Goal: Transaction & Acquisition: Purchase product/service

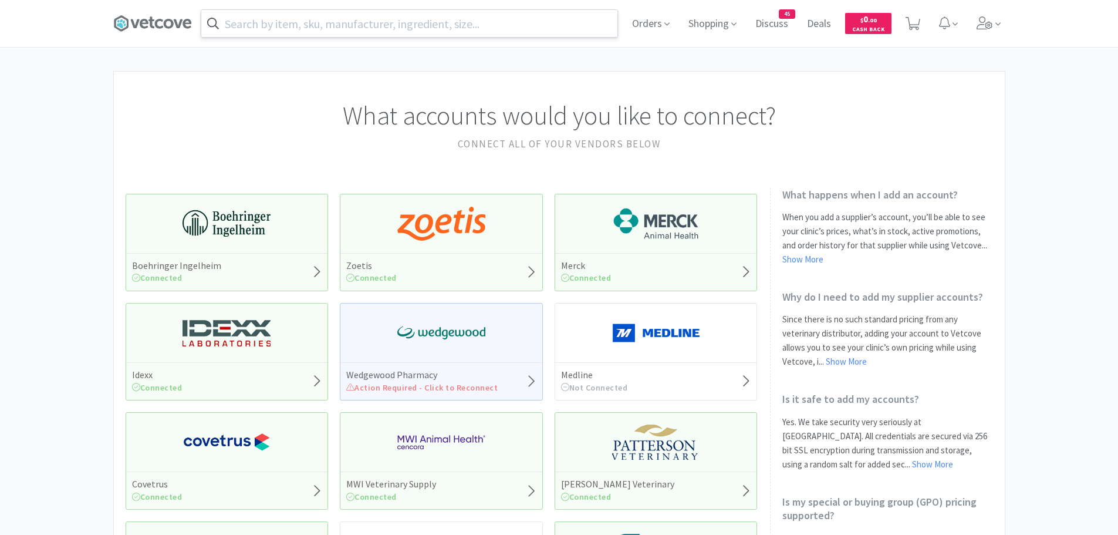
click at [333, 22] on input "text" at bounding box center [409, 23] width 416 height 27
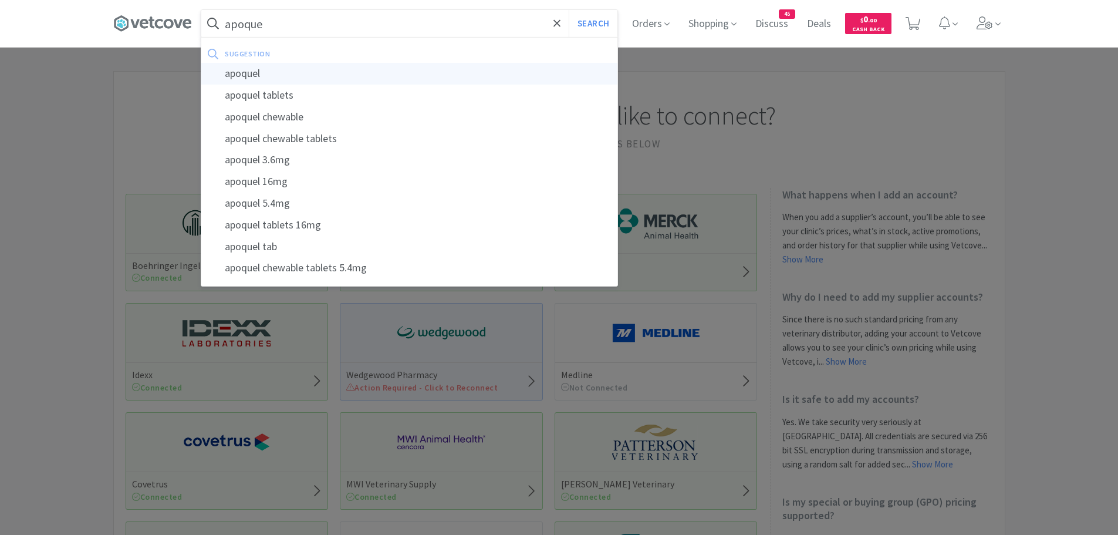
click at [254, 77] on div "apoquel" at bounding box center [409, 74] width 416 height 22
type input "apoquel"
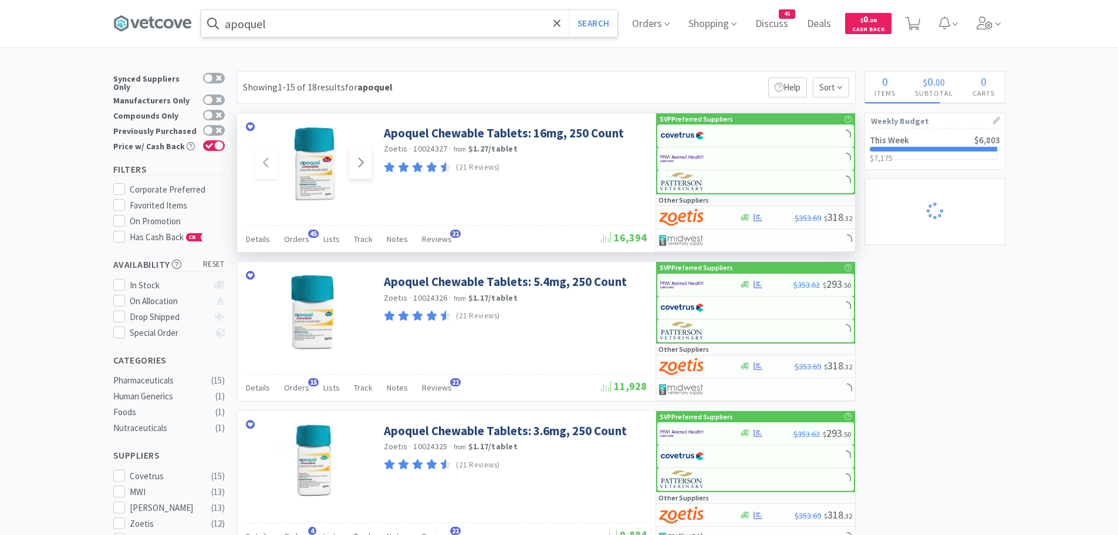
select select "2"
click at [301, 238] on span "Orders" at bounding box center [296, 239] width 25 height 11
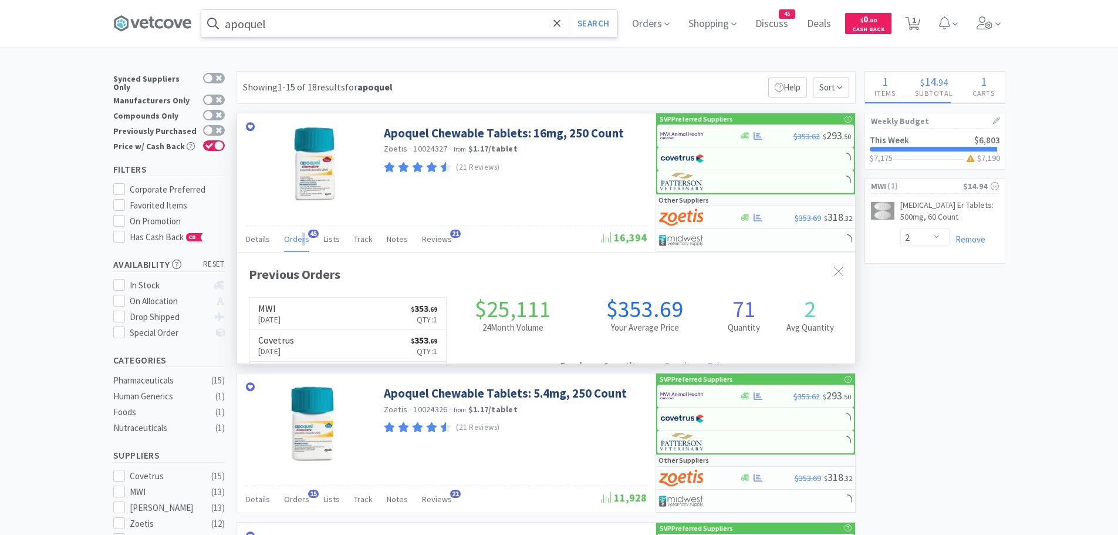
scroll to position [315, 618]
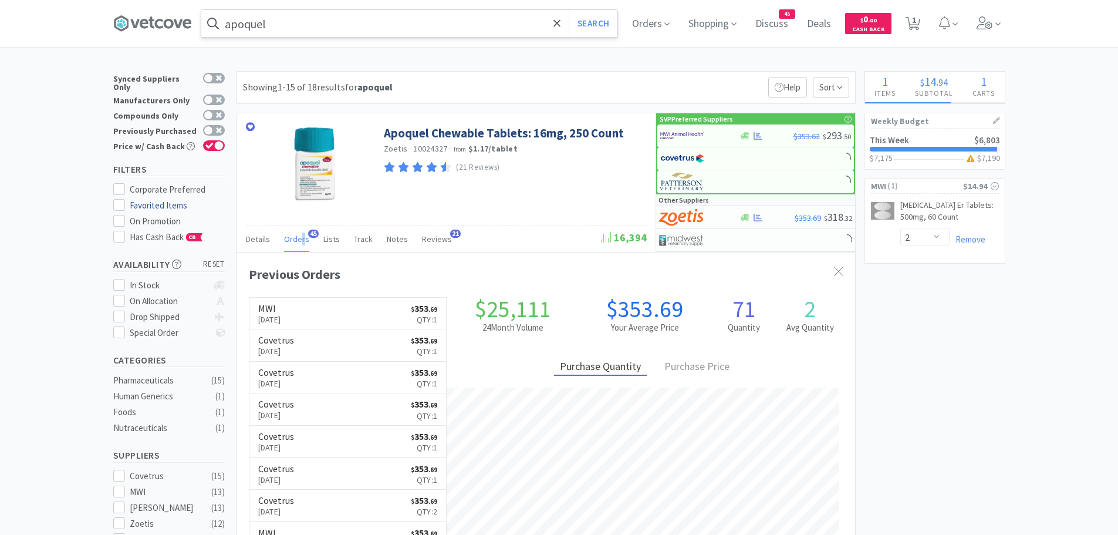
select select "4"
click at [704, 137] on div at bounding box center [692, 136] width 65 height 20
select select "1"
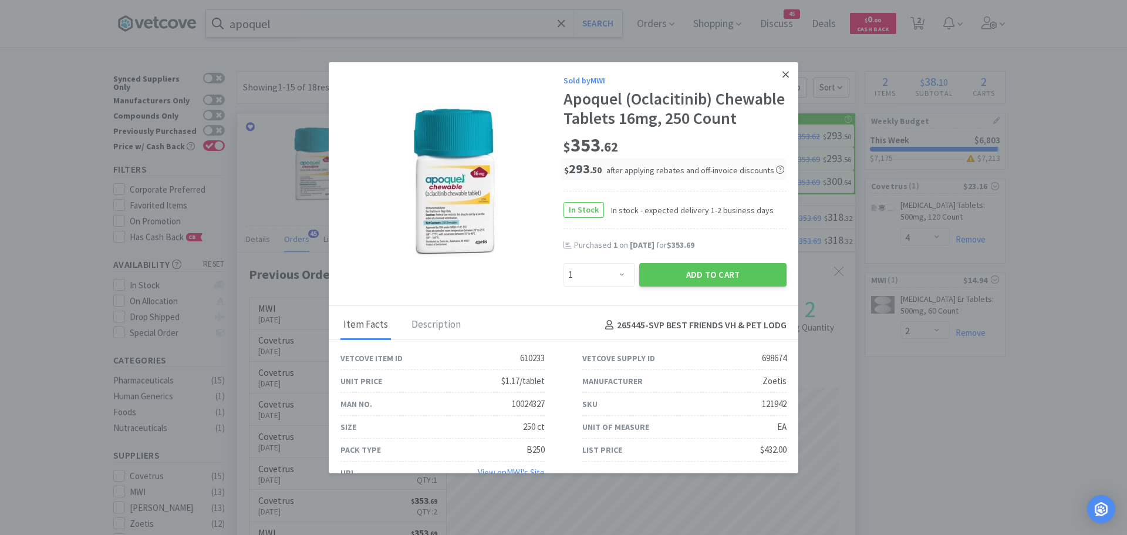
click at [782, 77] on icon at bounding box center [785, 74] width 6 height 11
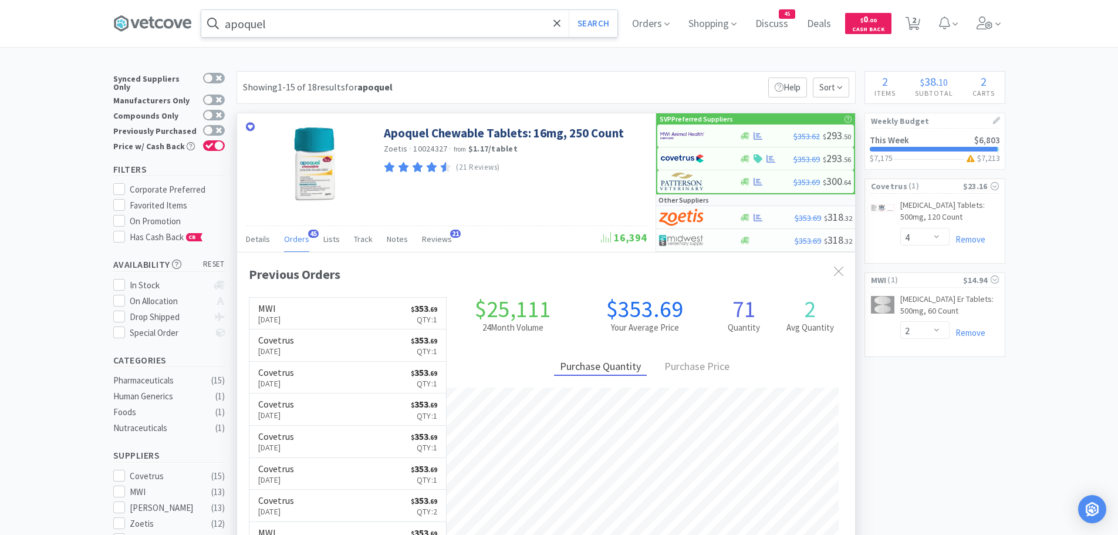
click at [673, 134] on img at bounding box center [682, 136] width 44 height 18
select select "1"
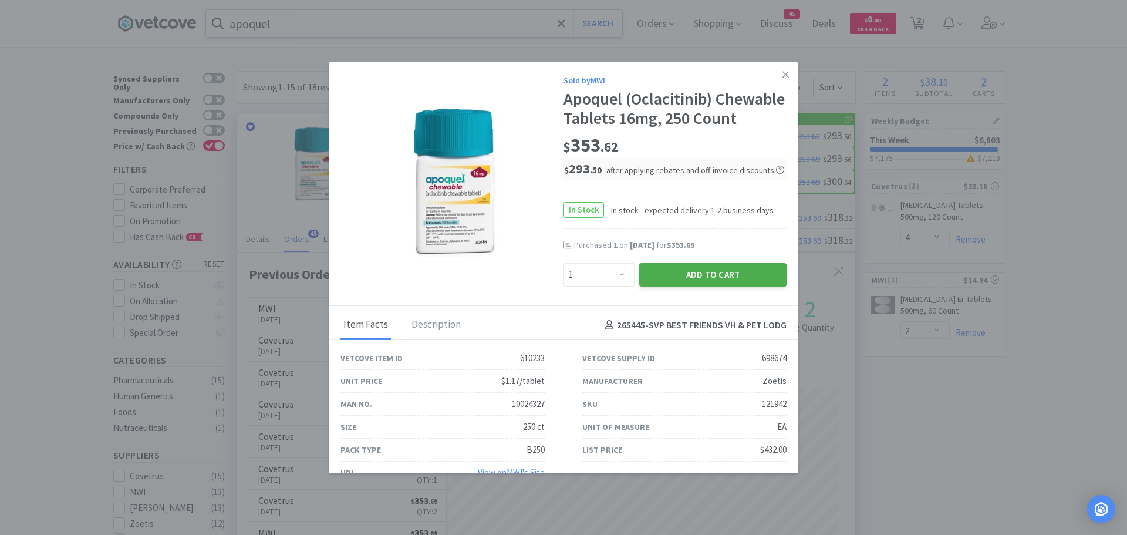
click at [679, 286] on button "Add to Cart" at bounding box center [712, 274] width 147 height 23
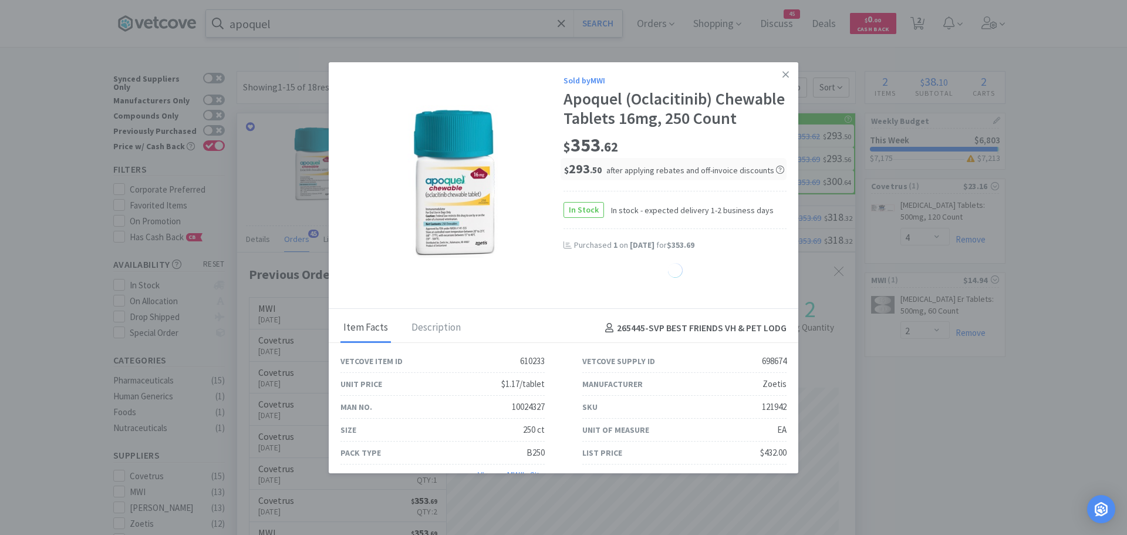
select select "1"
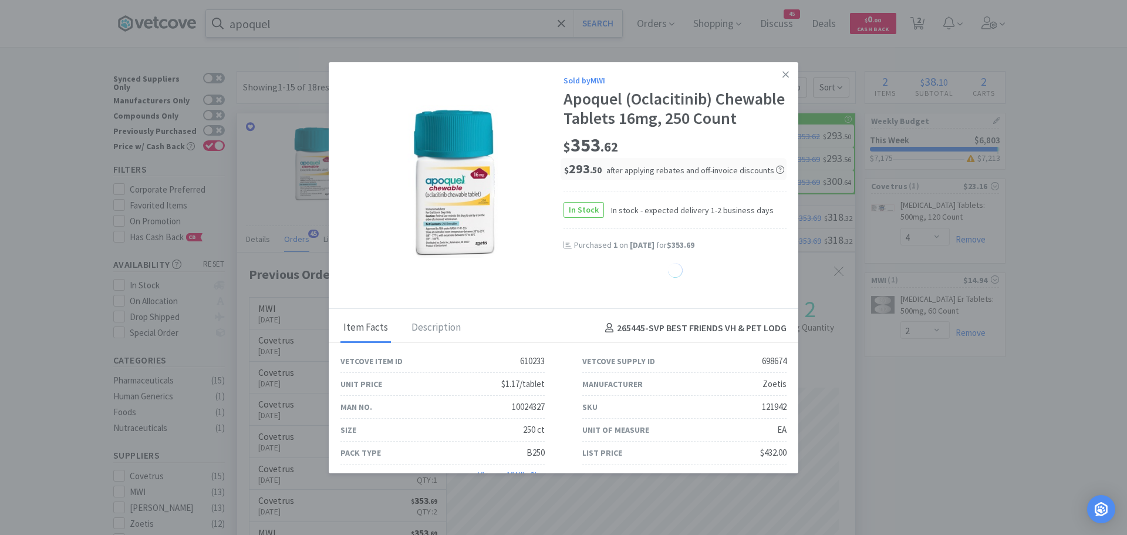
select select "1"
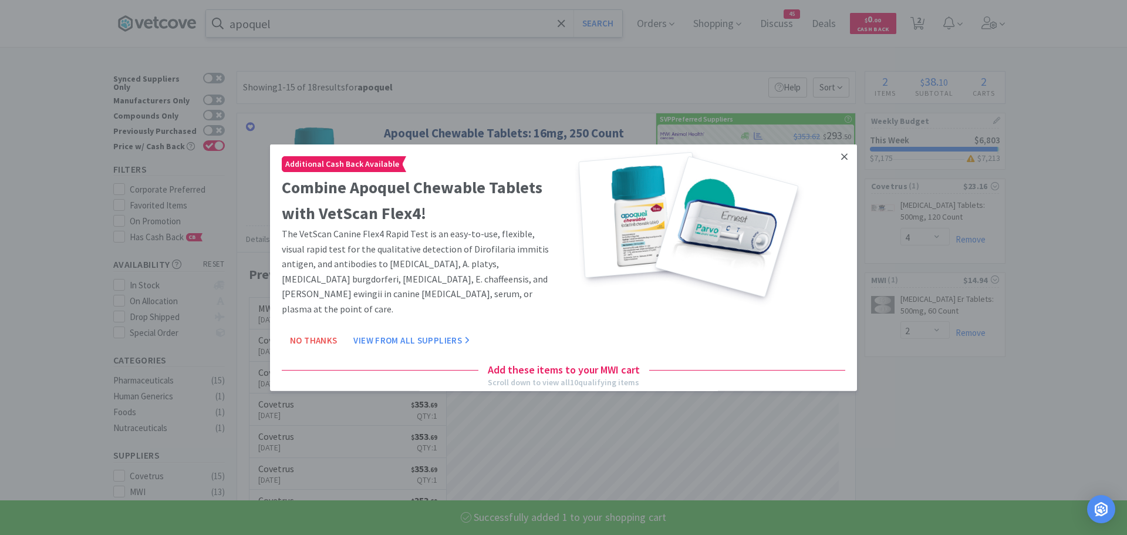
click at [841, 151] on icon at bounding box center [844, 156] width 6 height 11
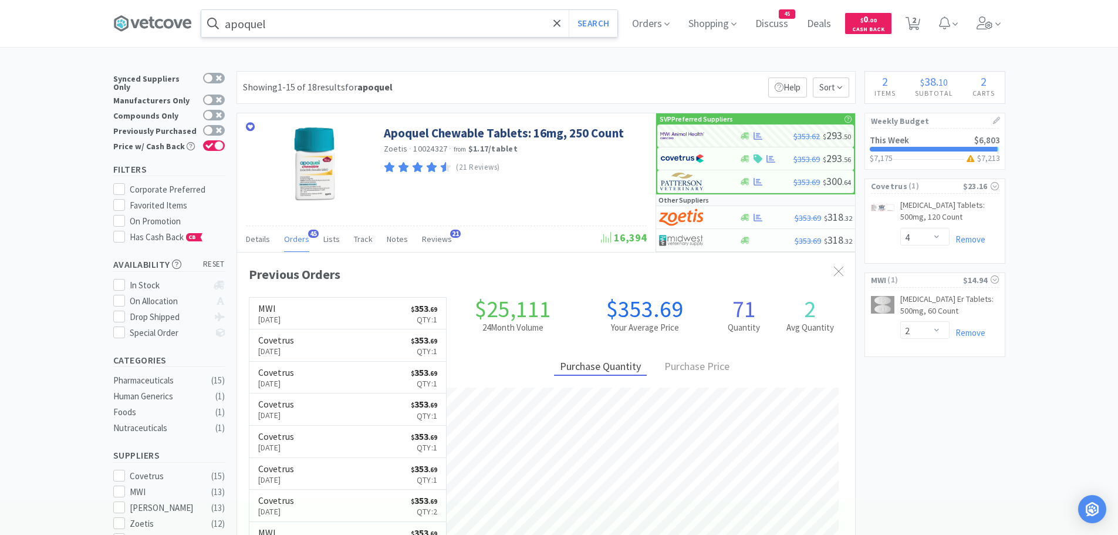
click at [427, 26] on input "apoquel" at bounding box center [409, 23] width 416 height 27
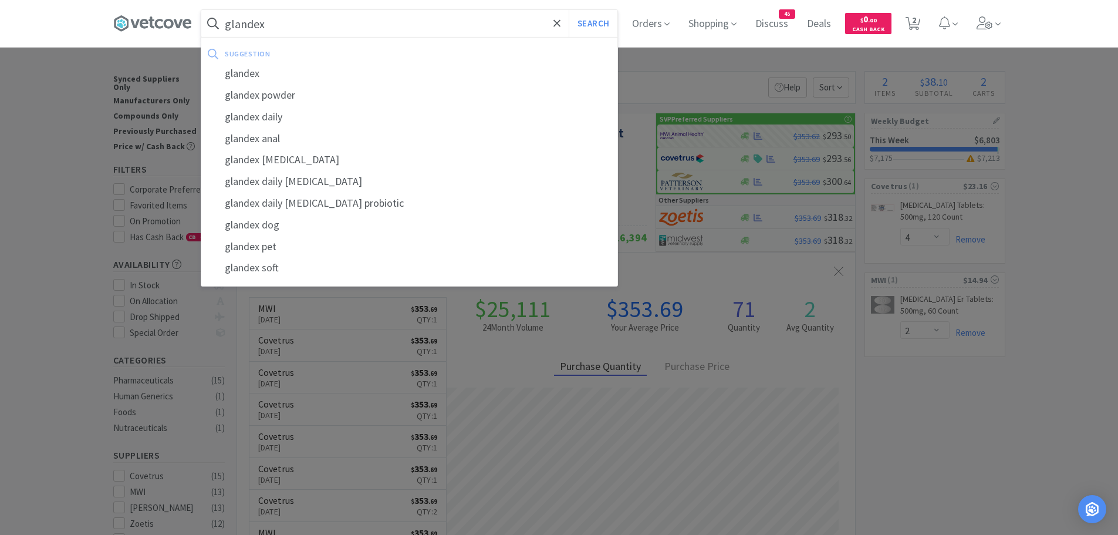
type input "glandex"
click at [569, 10] on button "Search" at bounding box center [593, 23] width 49 height 27
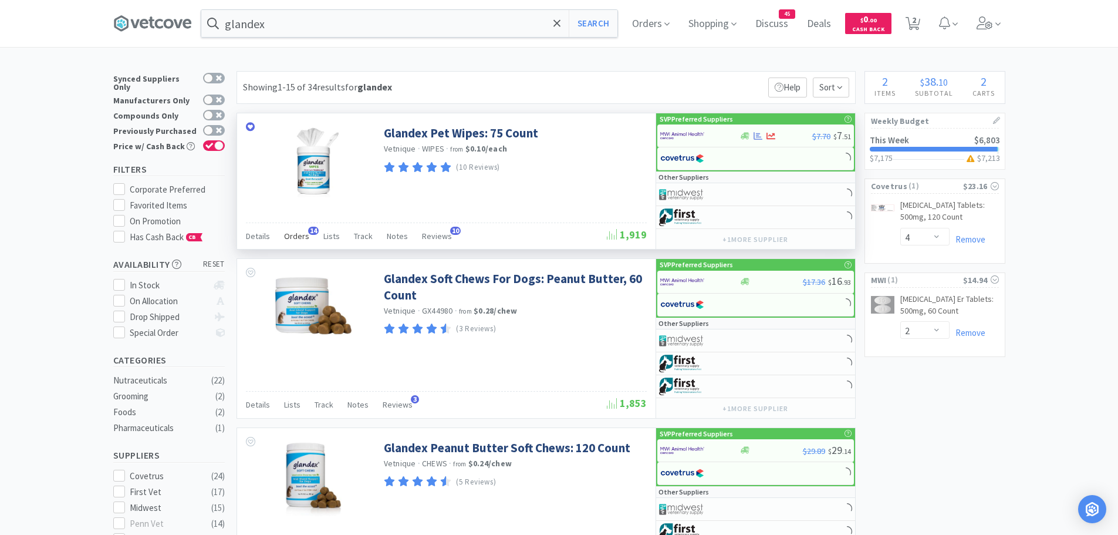
click at [298, 234] on span "Orders" at bounding box center [296, 236] width 25 height 11
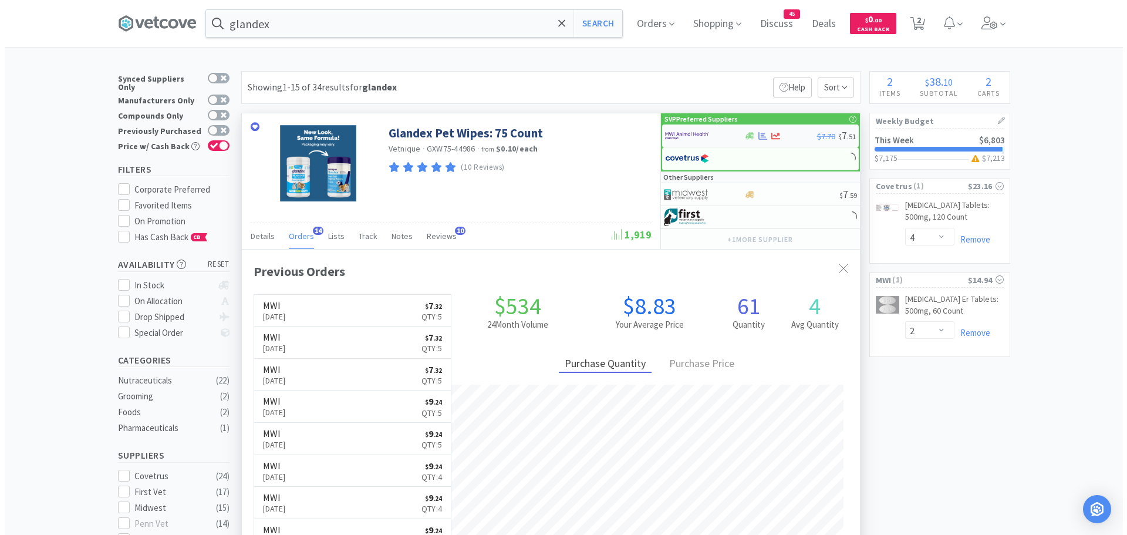
scroll to position [315, 618]
click at [697, 139] on img at bounding box center [682, 136] width 44 height 18
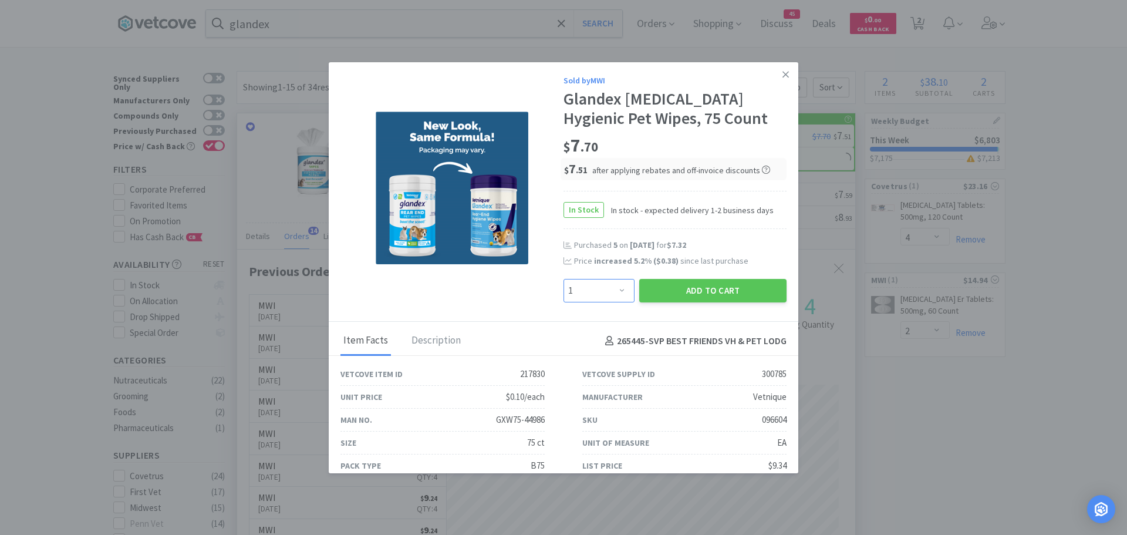
drag, startPoint x: 607, startPoint y: 289, endPoint x: 612, endPoint y: 285, distance: 6.6
click at [607, 289] on select "Enter Quantity 1 2 3 4 5 6 7 8 9 10 11 12 13 14 15 16 17 18 19 20 Enter Quantity" at bounding box center [598, 290] width 71 height 23
select select "3"
click at [563, 279] on select "Enter Quantity 1 2 3 4 5 6 7 8 9 10 11 12 13 14 15 16 17 18 19 20 Enter Quantity" at bounding box center [598, 290] width 71 height 23
click at [668, 290] on button "Add to Cart" at bounding box center [712, 290] width 147 height 23
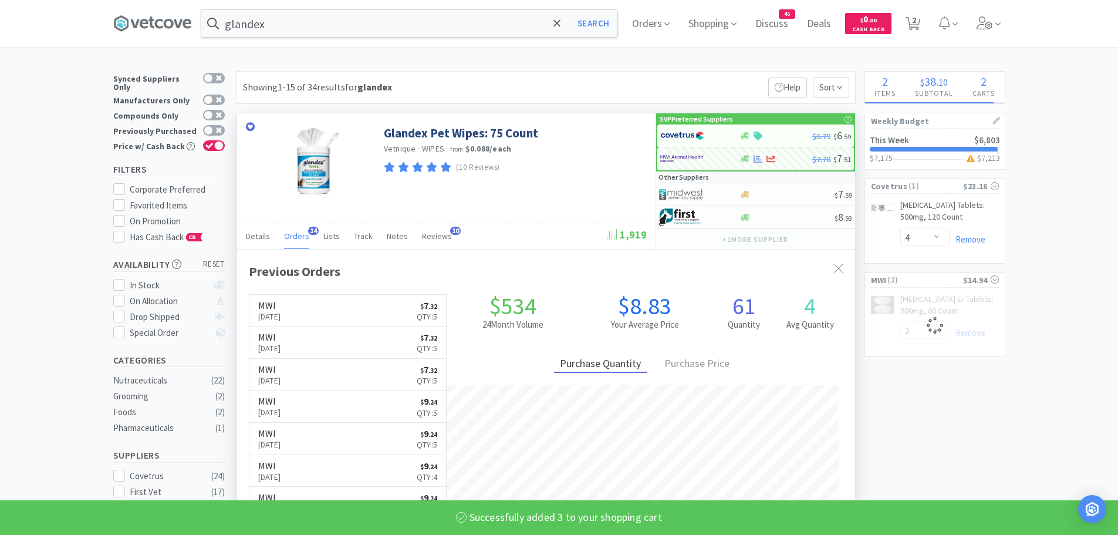
select select "1"
select select "3"
select select "2"
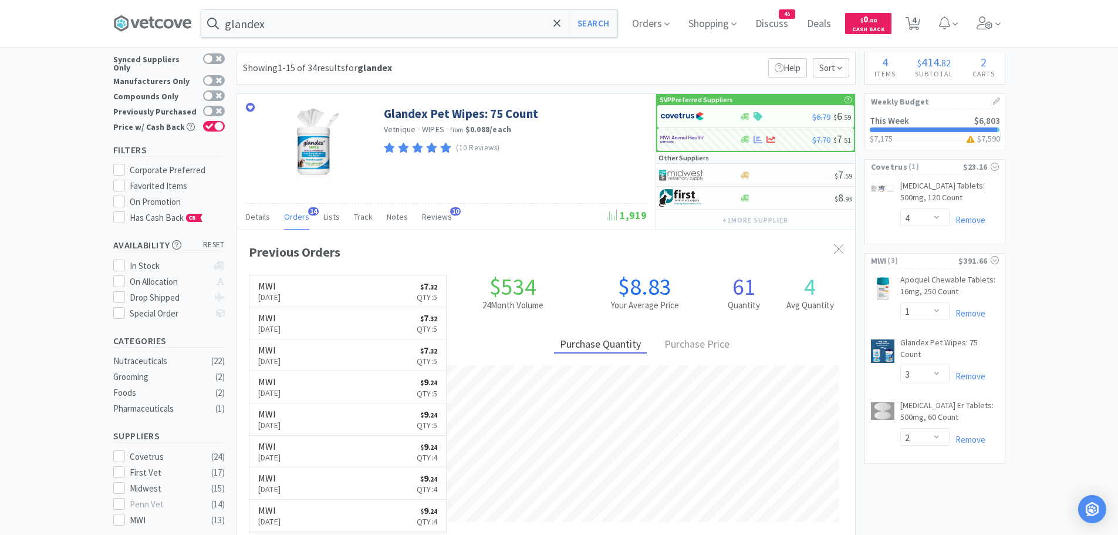
scroll to position [0, 0]
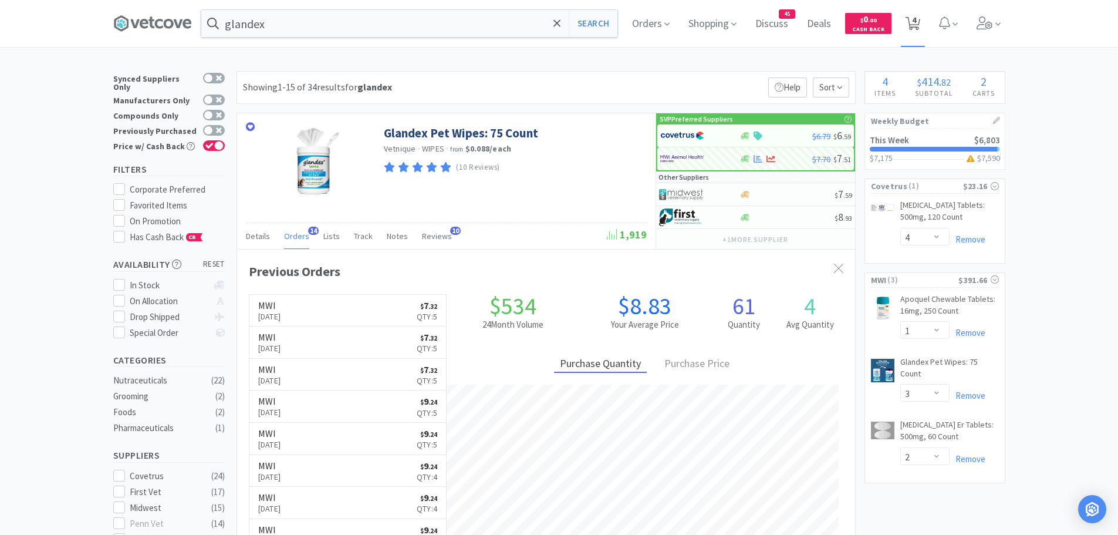
click at [916, 21] on span "4" at bounding box center [914, 19] width 4 height 47
select select "4"
select select "1"
select select "3"
select select "2"
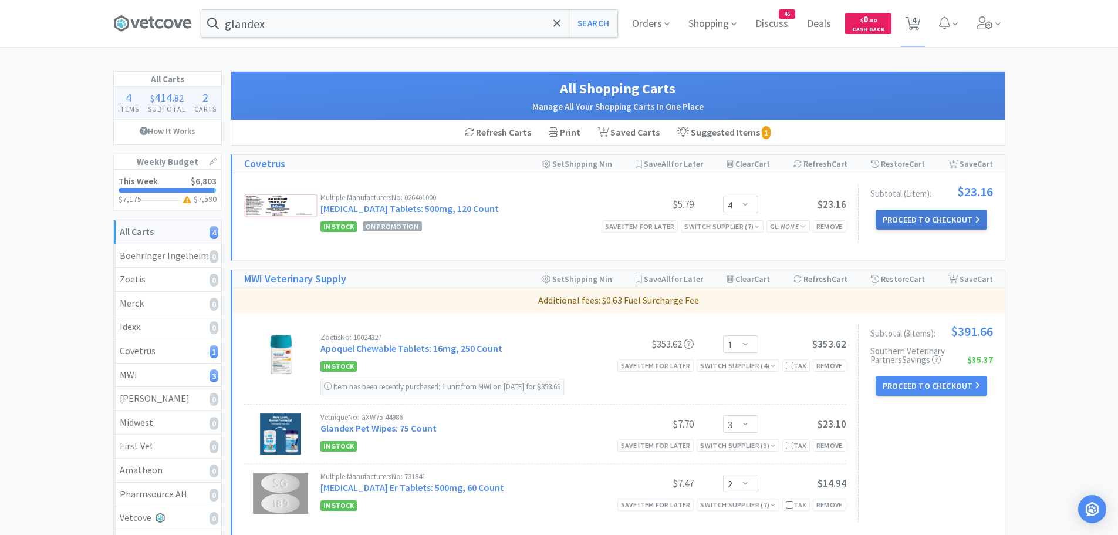
click at [921, 216] on button "Proceed to Checkout" at bounding box center [932, 220] width 112 height 20
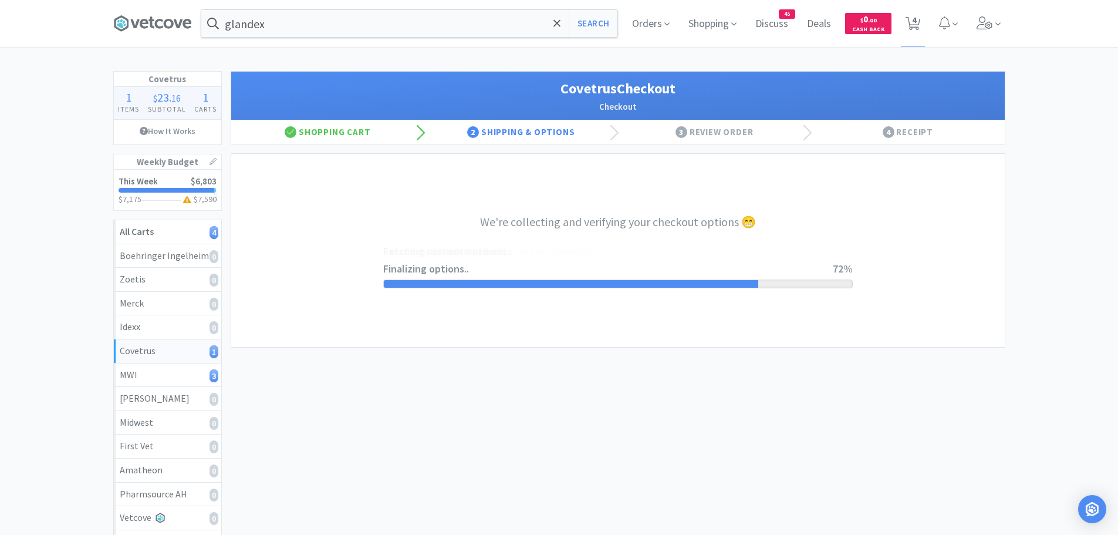
select select "ACCOUNT"
select select "cvt-standard-net"
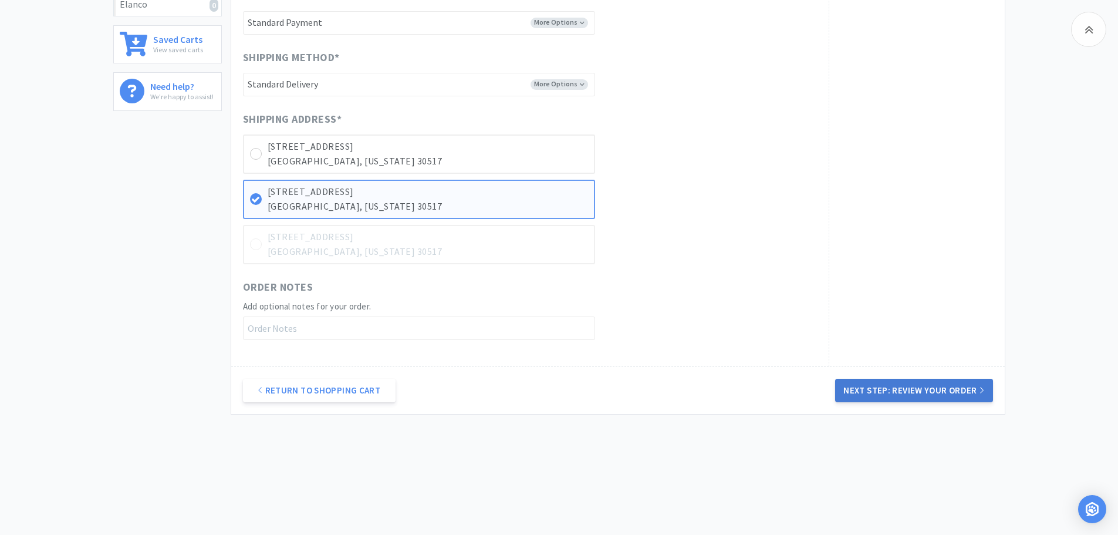
click at [907, 392] on button "Next Step: Review Your Order" at bounding box center [913, 390] width 157 height 23
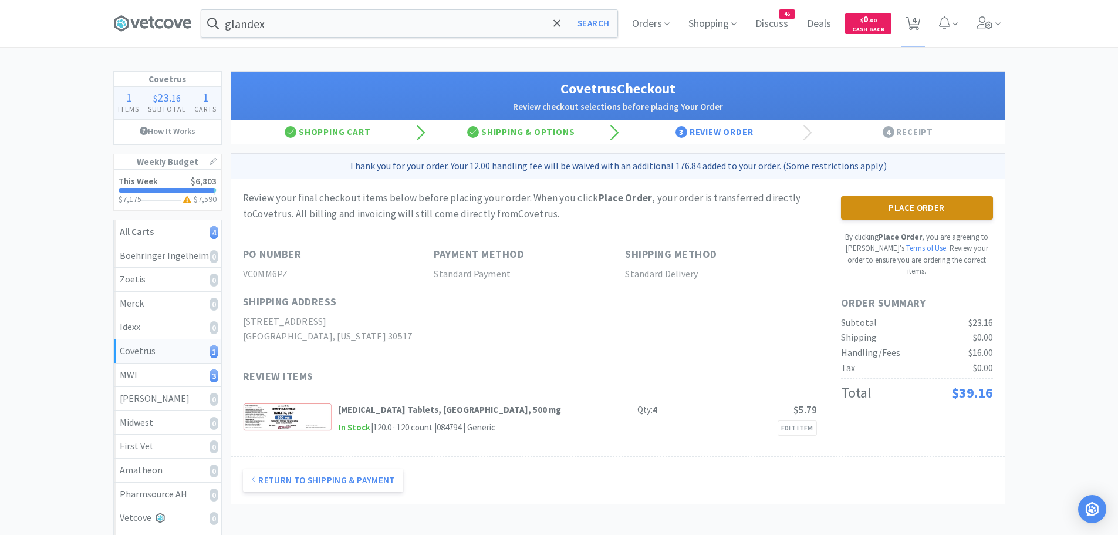
click at [936, 204] on button "Place Order" at bounding box center [917, 207] width 152 height 23
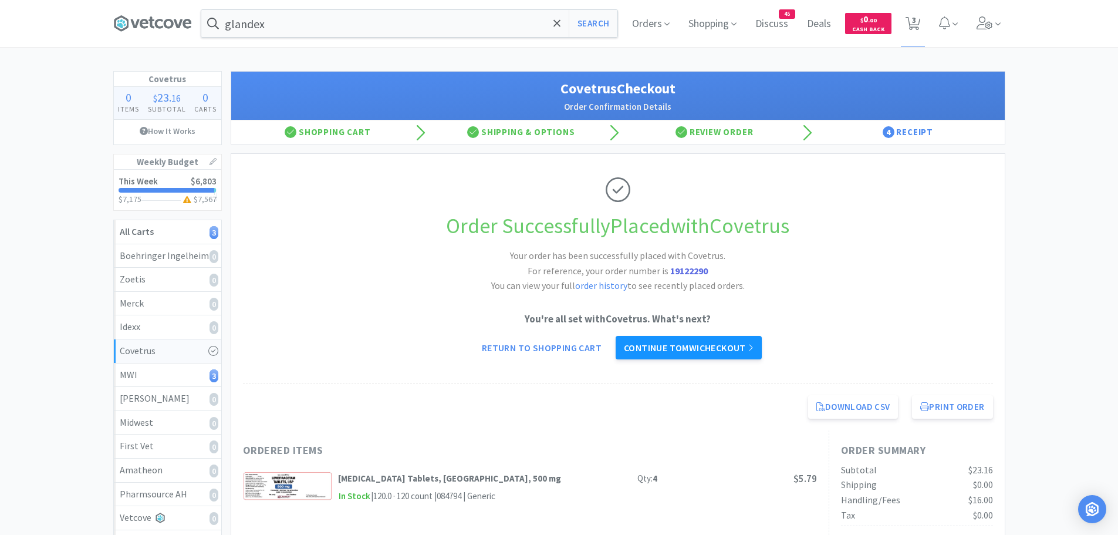
click at [719, 345] on link "Continue to MWI checkout" at bounding box center [689, 347] width 146 height 23
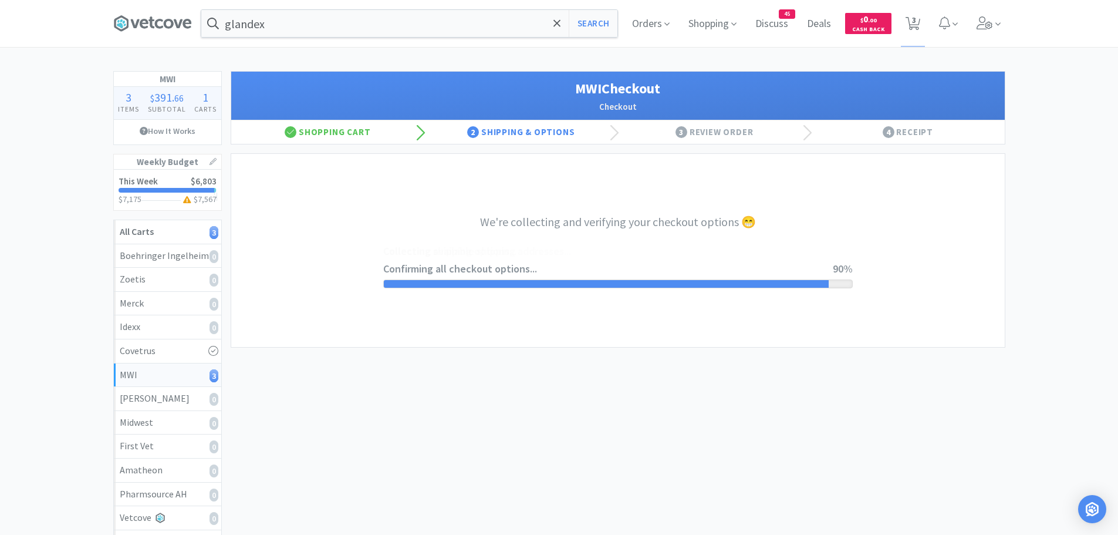
select select "STD_"
select select "FGA"
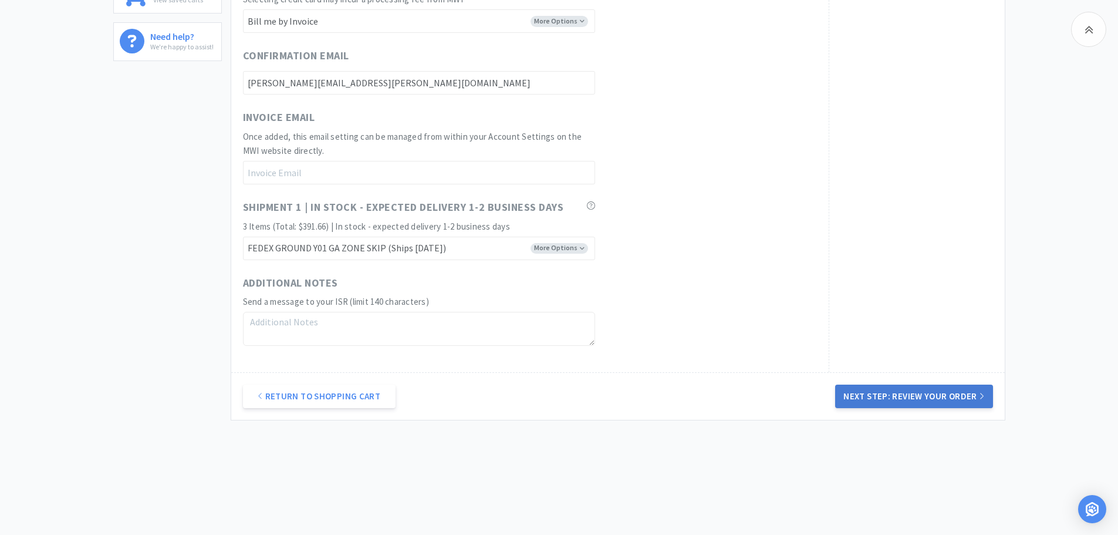
click at [887, 387] on button "Next Step: Review Your Order" at bounding box center [913, 395] width 157 height 23
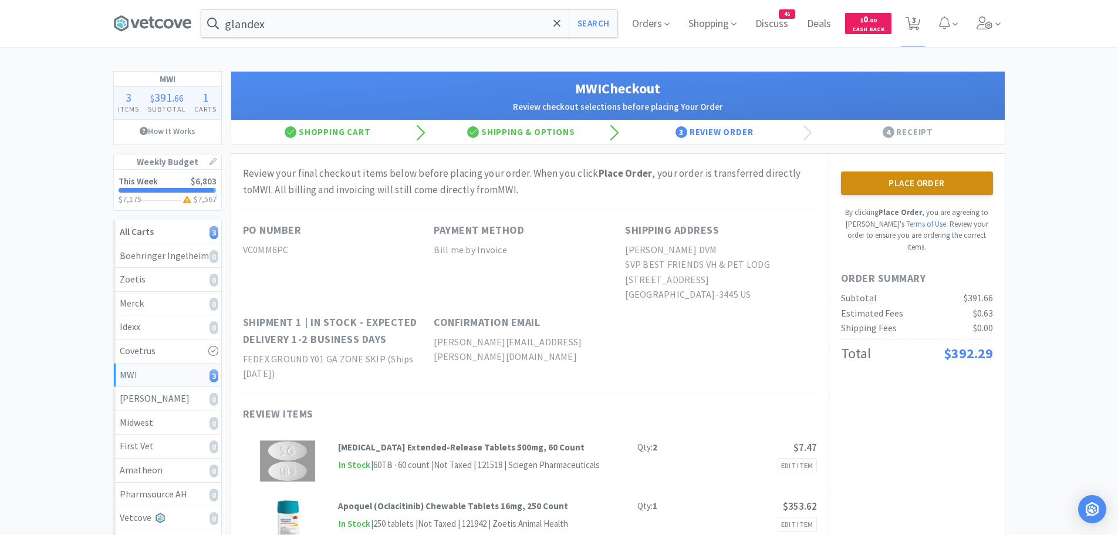
click at [939, 179] on button "Place Order" at bounding box center [917, 182] width 152 height 23
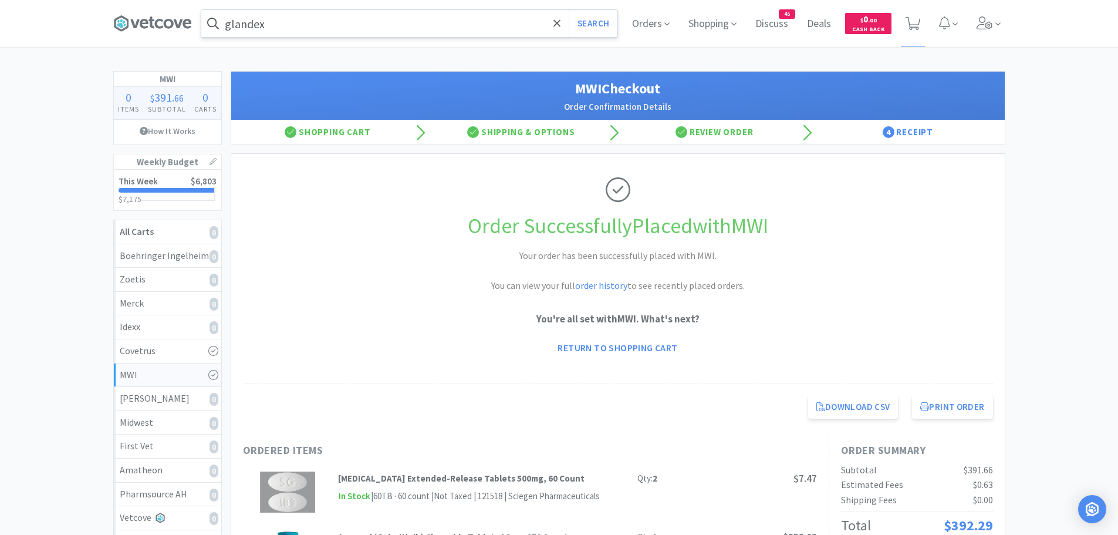
click at [322, 31] on input "glandex" at bounding box center [409, 23] width 416 height 27
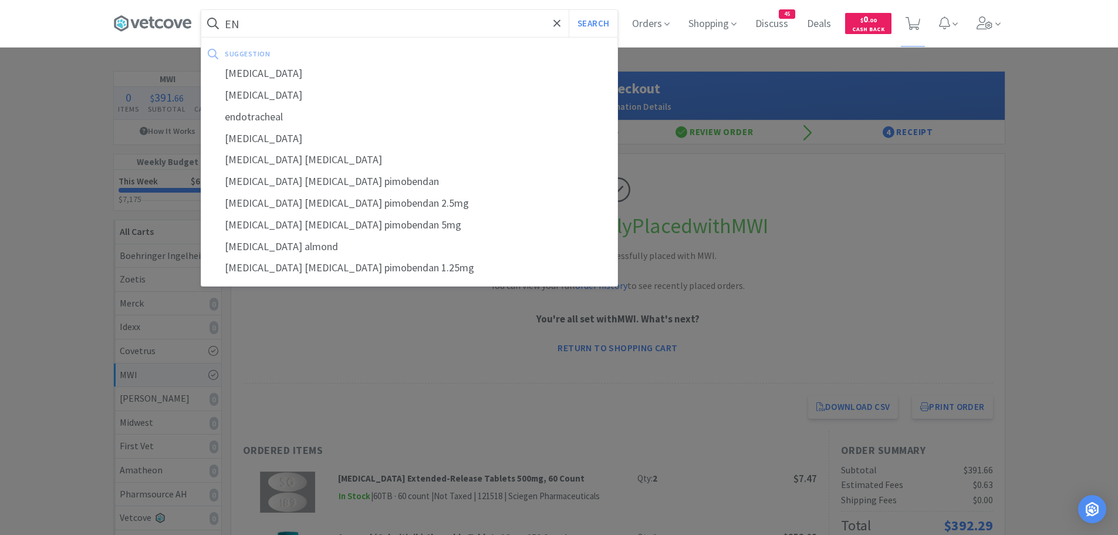
type input "EN"
click at [569, 10] on button "Search" at bounding box center [593, 23] width 49 height 27
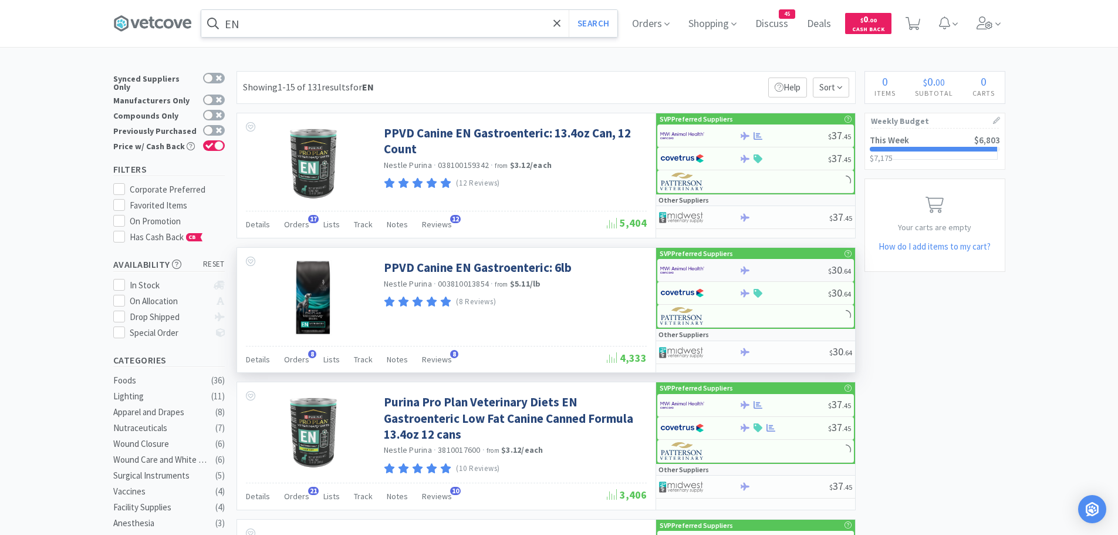
click at [687, 264] on img at bounding box center [682, 270] width 44 height 18
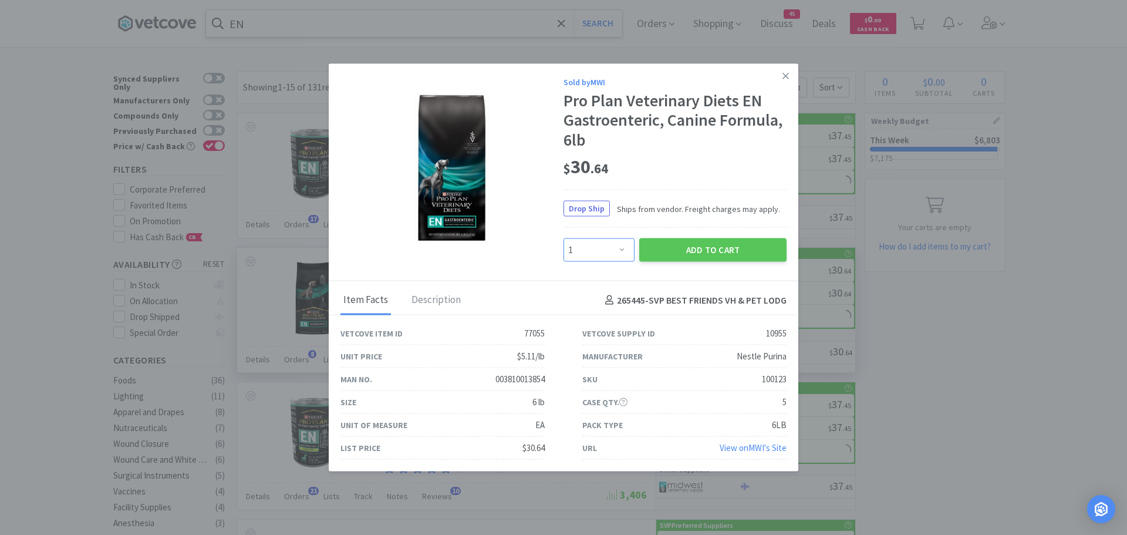
click at [622, 242] on select "Enter Quantity 1 2 3 4 5 6 7 8 9 10 11 12 13 14 15 16 17 18 19 20 Enter Quantity" at bounding box center [598, 249] width 71 height 23
select select "2"
click at [563, 238] on select "Enter Quantity 1 2 3 4 5 6 7 8 9 10 11 12 13 14 15 16 17 18 19 20 Enter Quantity" at bounding box center [598, 249] width 71 height 23
click at [674, 244] on button "Add to Cart" at bounding box center [712, 249] width 147 height 23
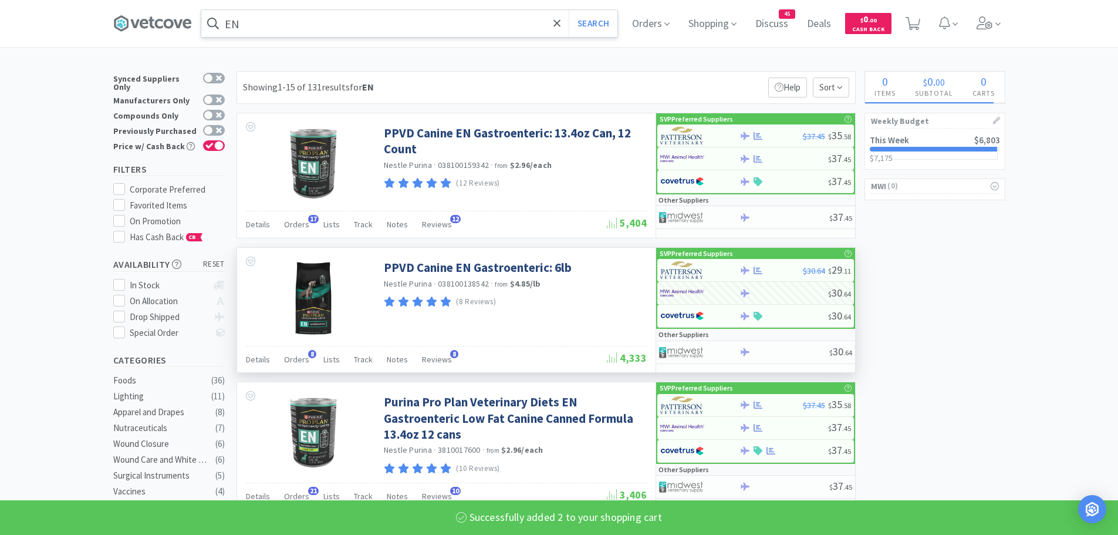
select select "2"
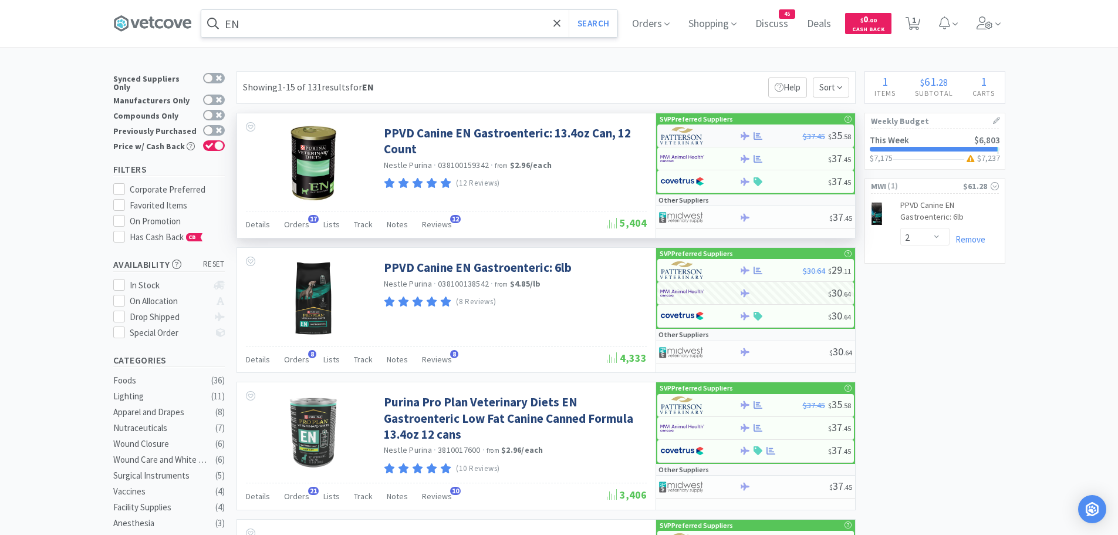
click at [700, 136] on img at bounding box center [682, 136] width 44 height 18
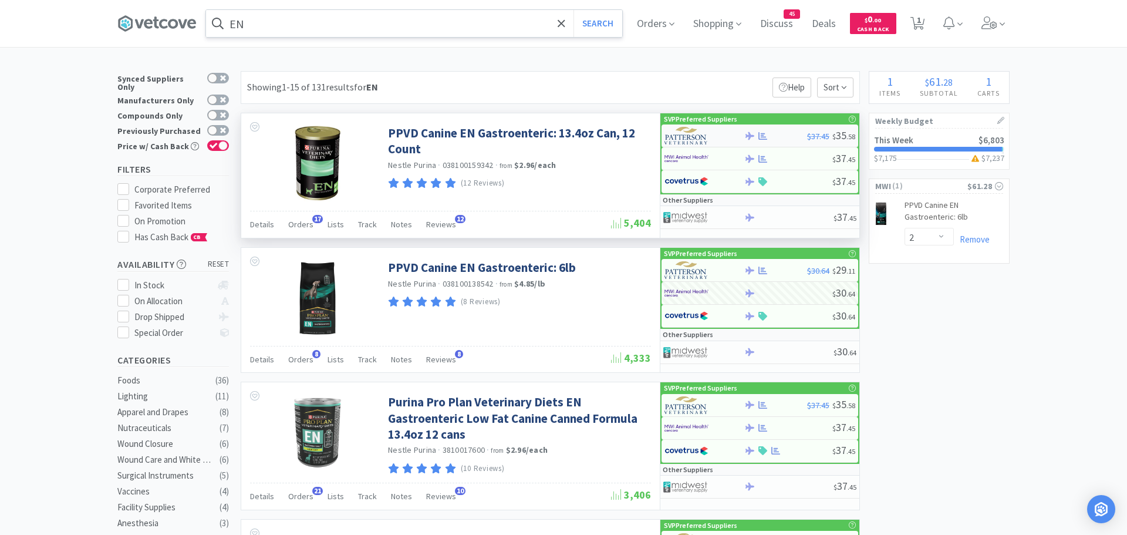
select select "1"
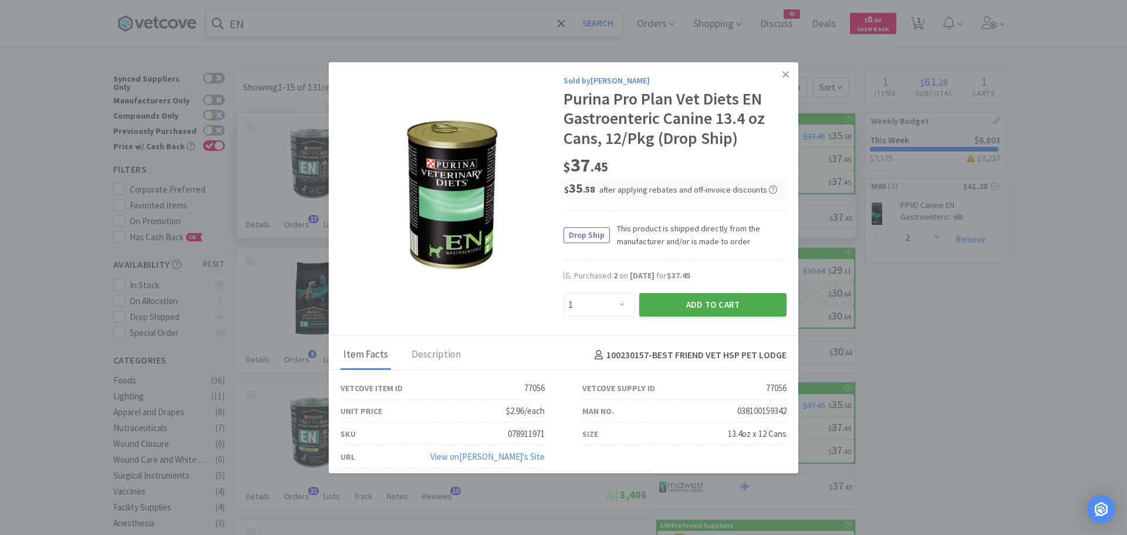
click at [656, 302] on button "Add to Cart" at bounding box center [712, 304] width 147 height 23
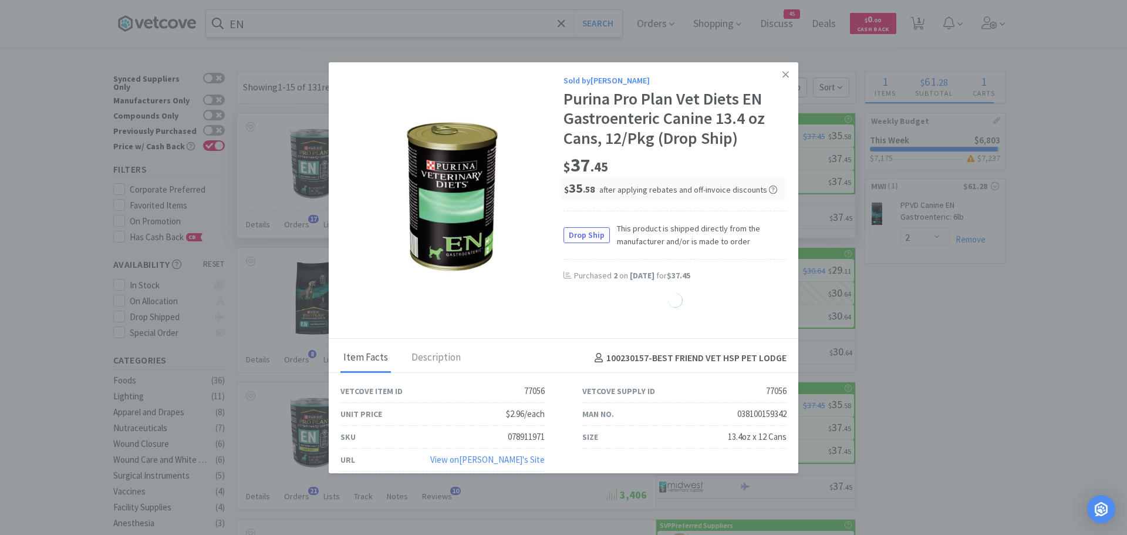
select select "1"
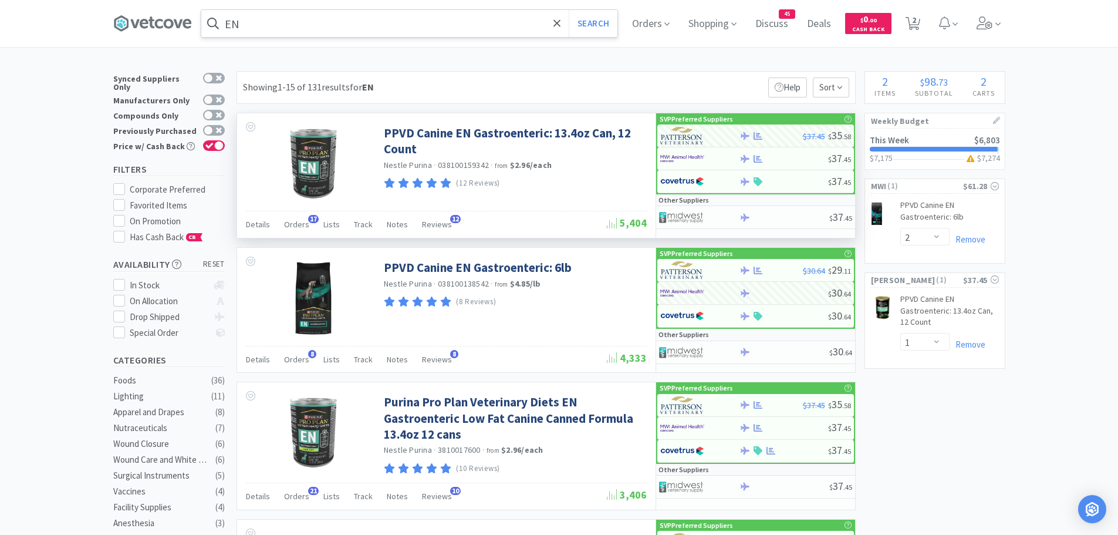
click at [305, 20] on input "EN" at bounding box center [409, 23] width 416 height 27
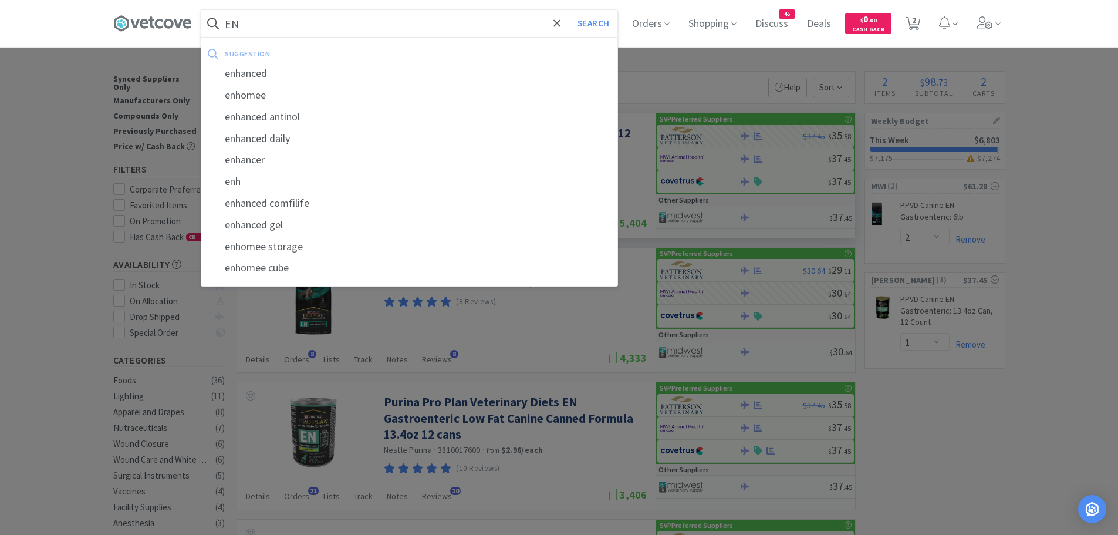
type input "E"
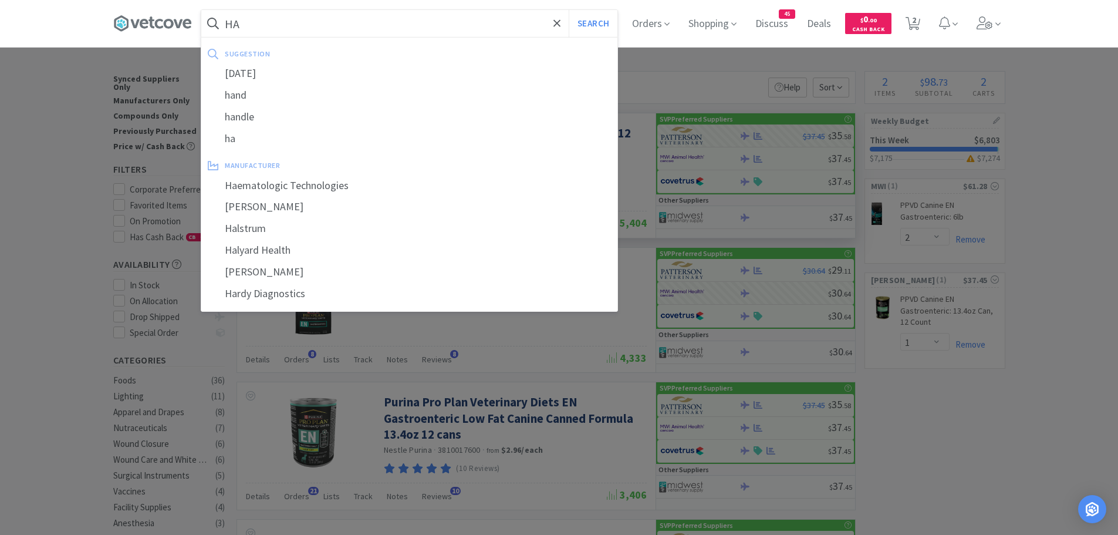
type input "HA"
click at [569, 10] on button "Search" at bounding box center [593, 23] width 49 height 27
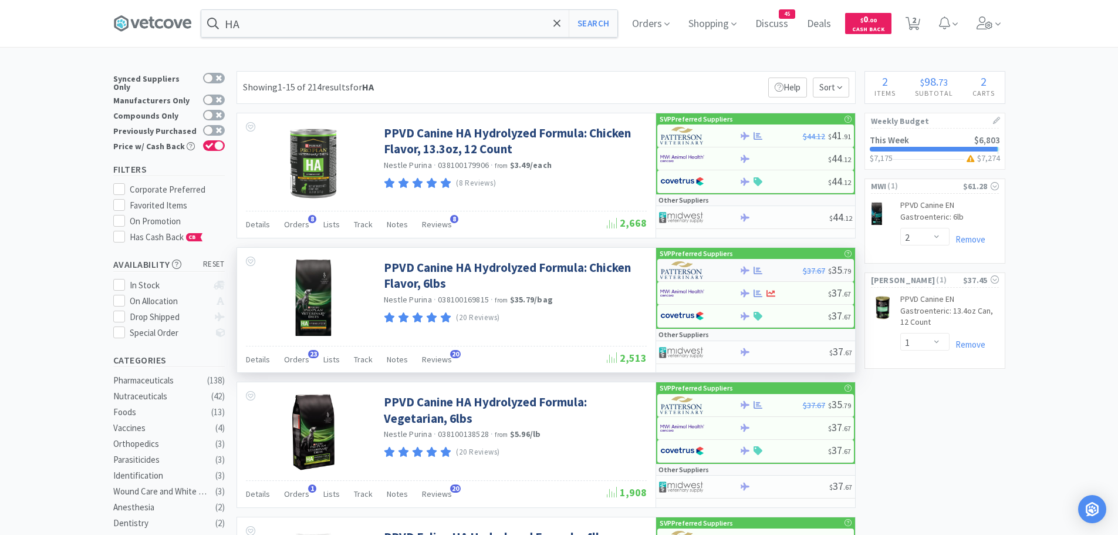
click at [678, 268] on img at bounding box center [682, 270] width 44 height 18
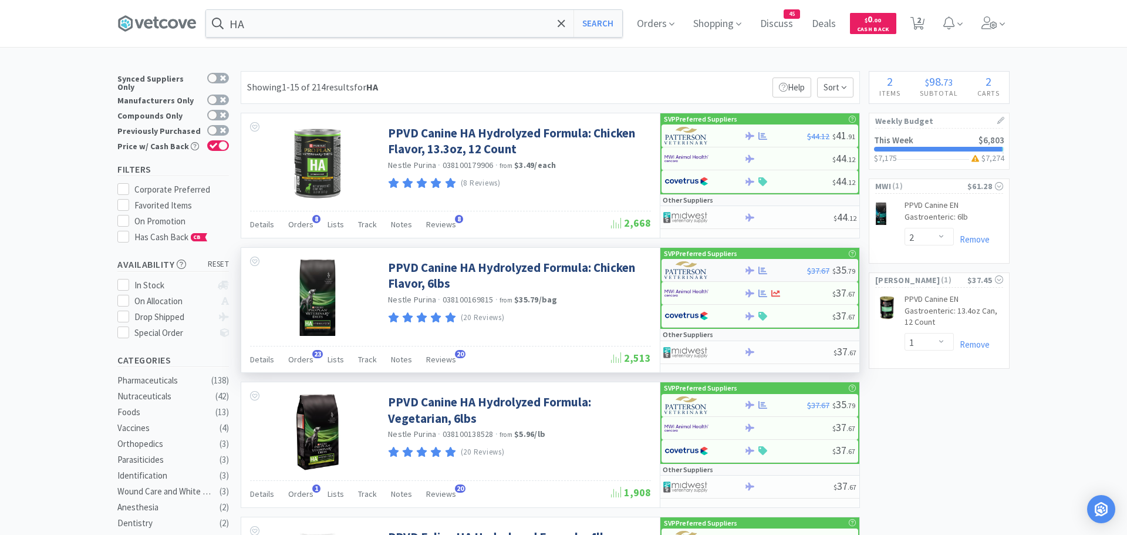
select select "1"
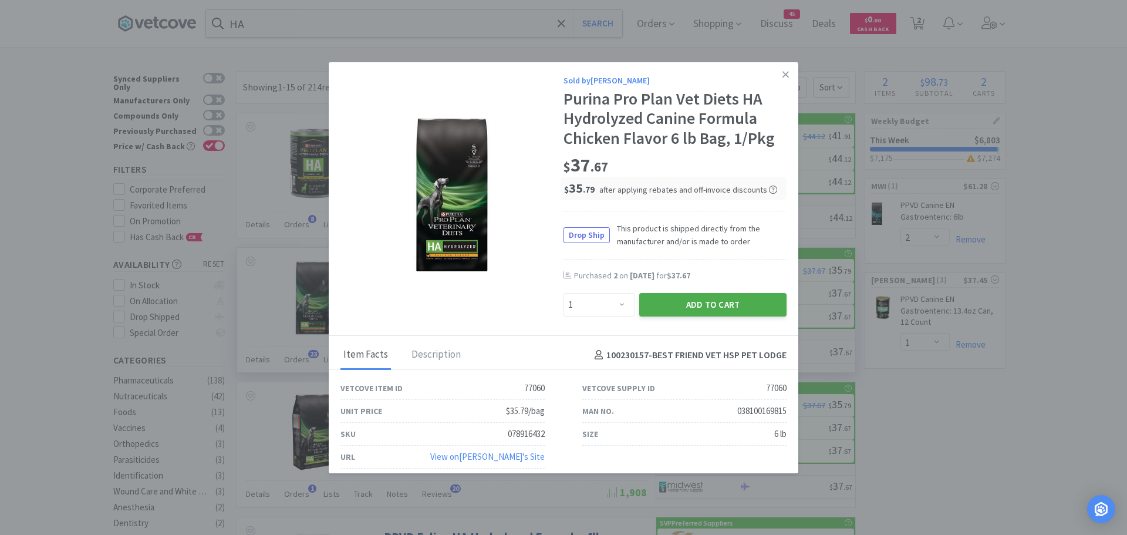
click at [663, 296] on button "Add to Cart" at bounding box center [712, 304] width 147 height 23
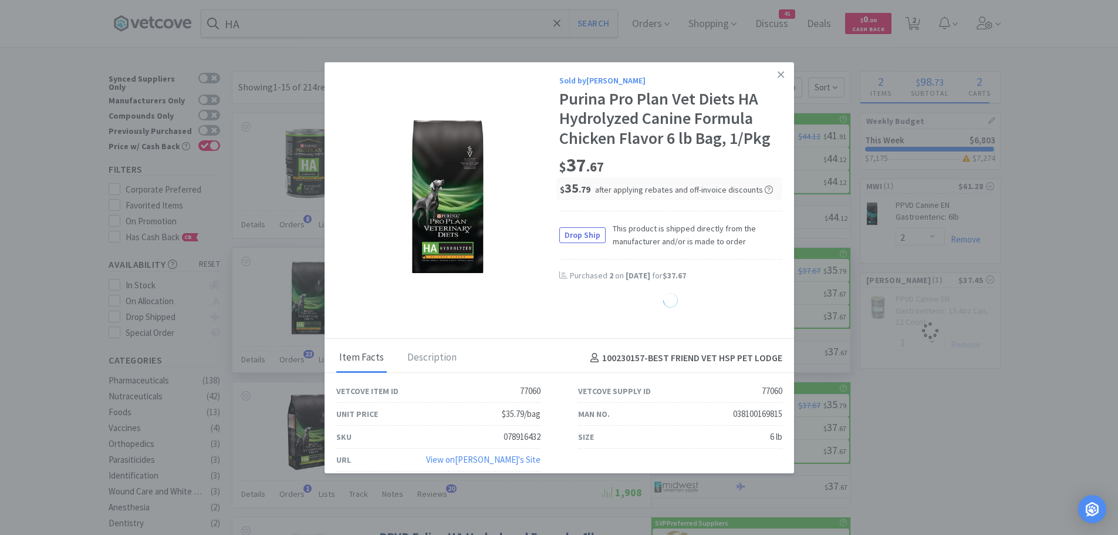
select select "1"
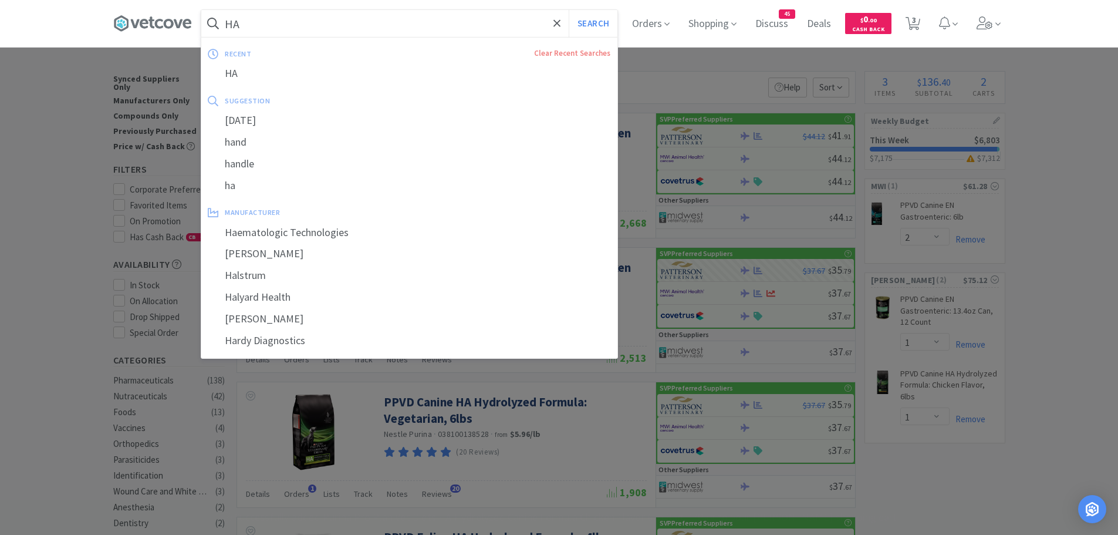
click at [291, 19] on input "HA" at bounding box center [409, 23] width 416 height 27
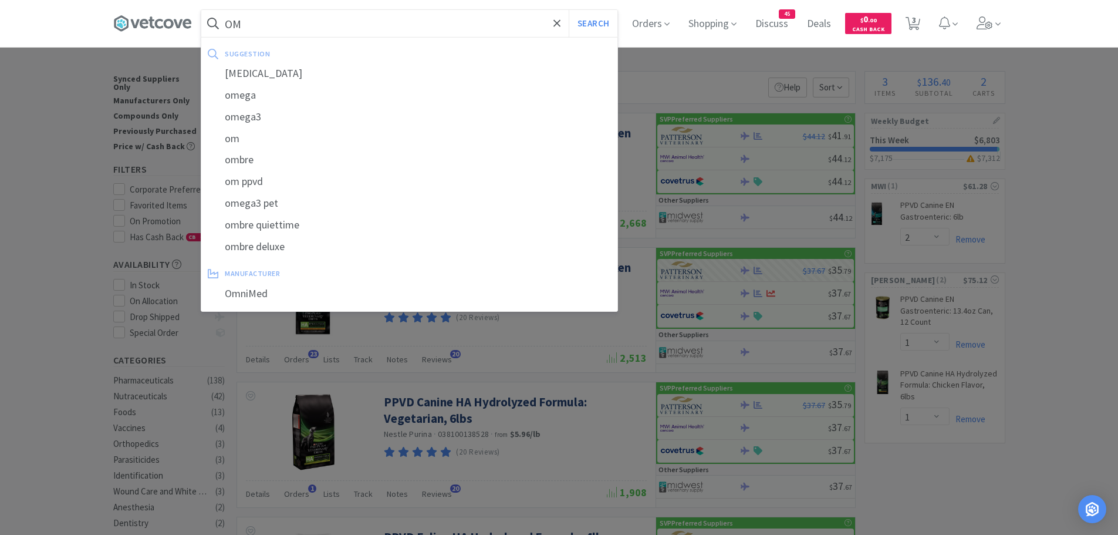
type input "OM"
click at [569, 10] on button "Search" at bounding box center [593, 23] width 49 height 27
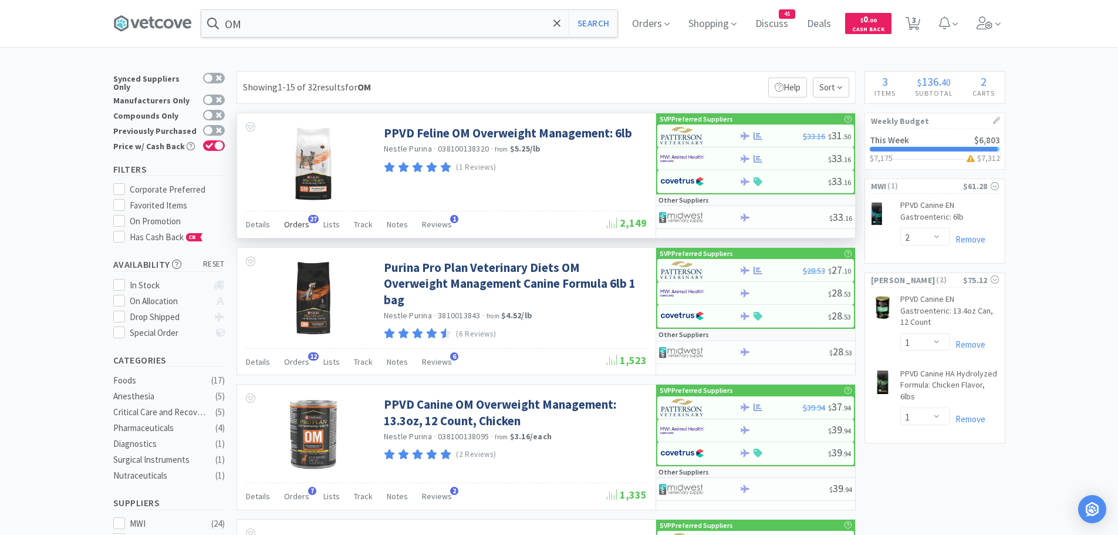
click at [294, 222] on span "Orders" at bounding box center [296, 224] width 25 height 11
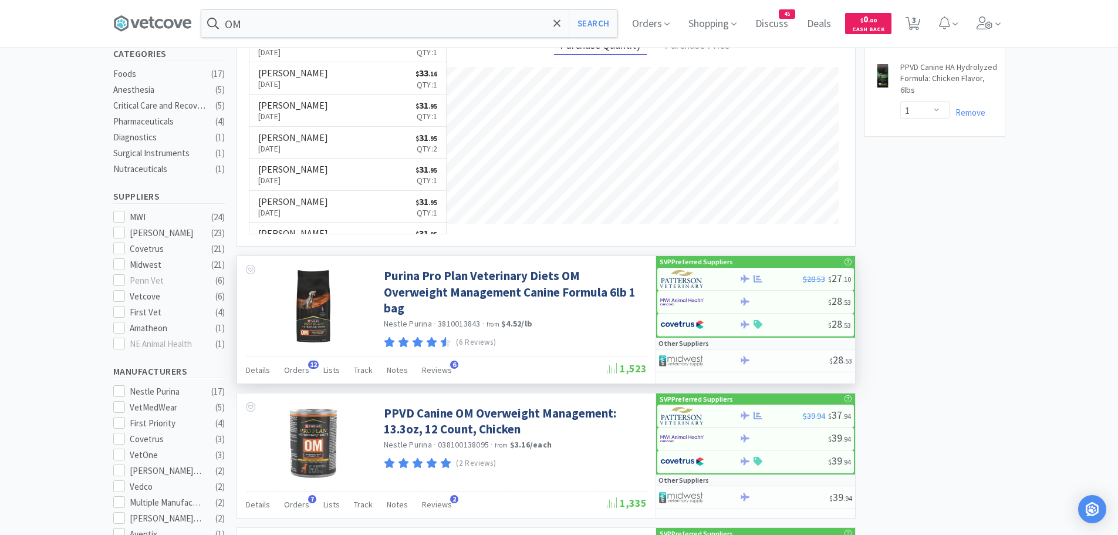
scroll to position [313, 0]
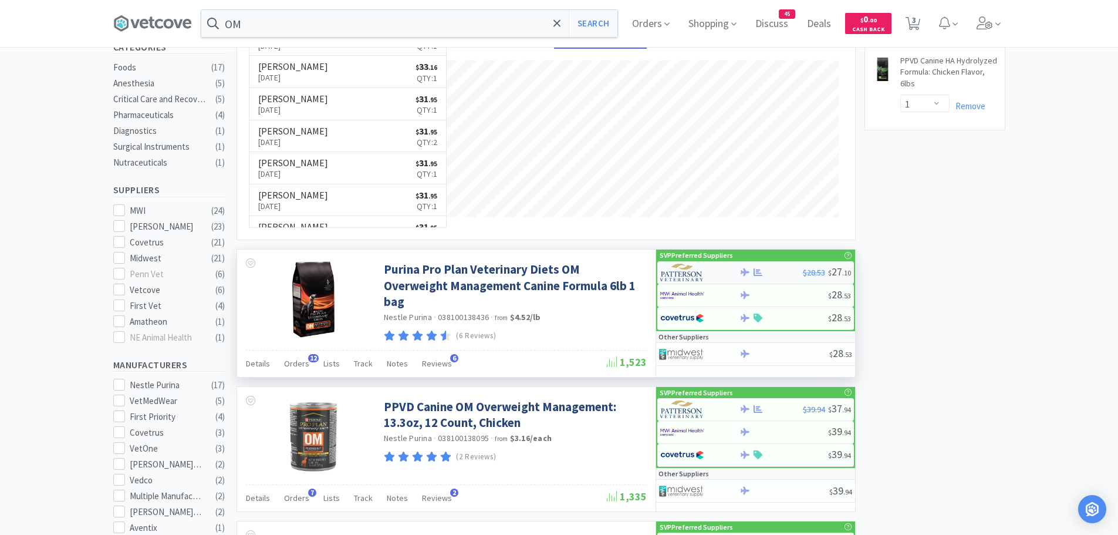
click at [687, 272] on img at bounding box center [682, 273] width 44 height 18
select select "1"
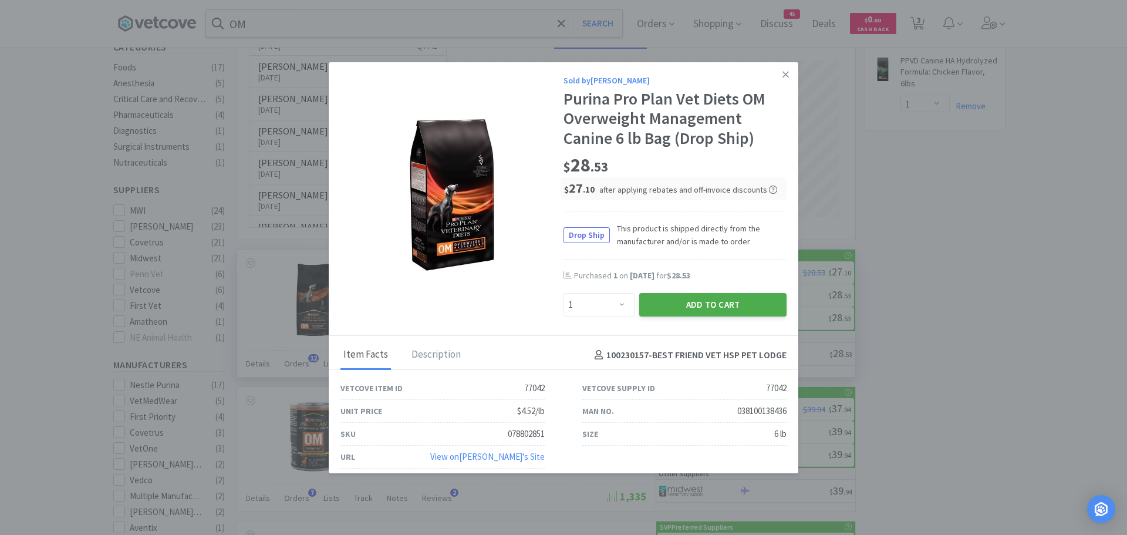
click at [661, 307] on button "Add to Cart" at bounding box center [712, 304] width 147 height 23
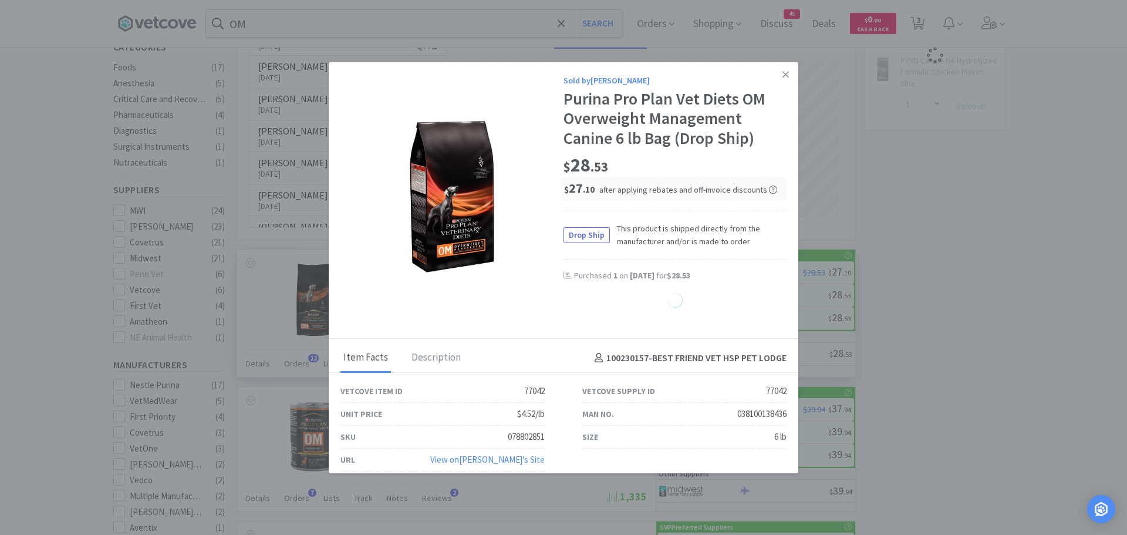
select select "1"
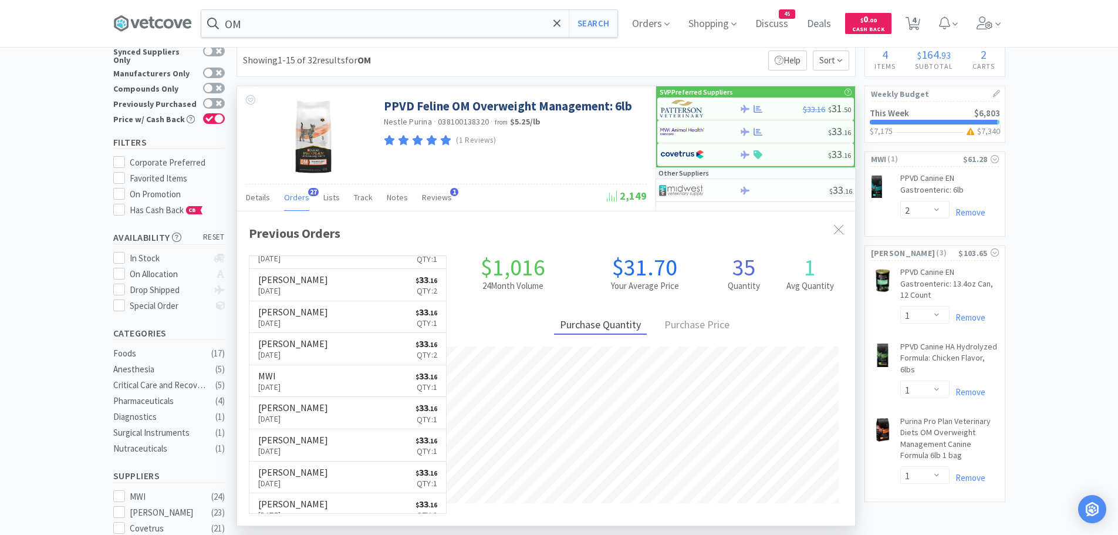
scroll to position [0, 0]
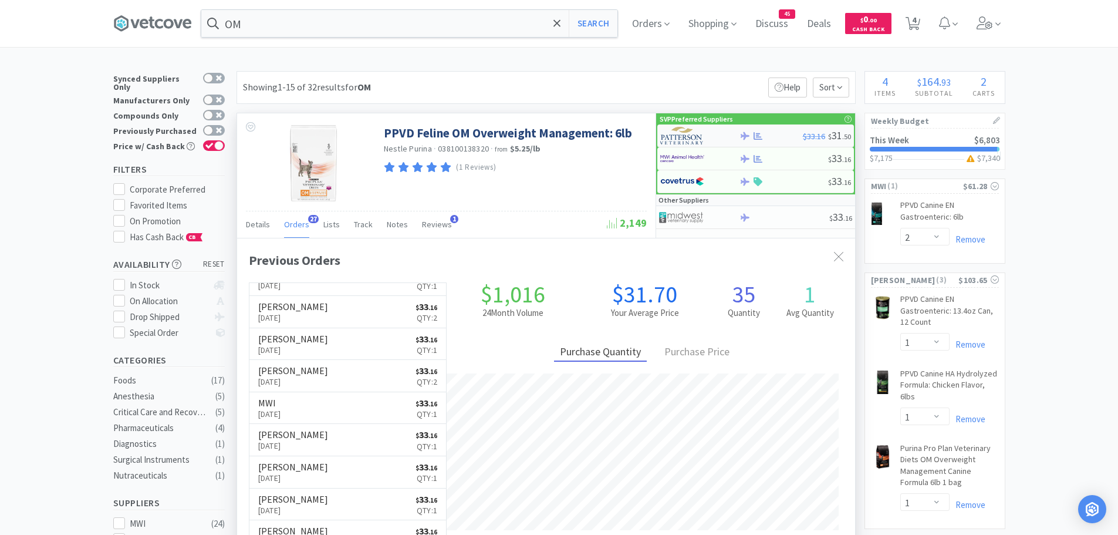
click at [685, 132] on img at bounding box center [682, 136] width 44 height 18
select select "1"
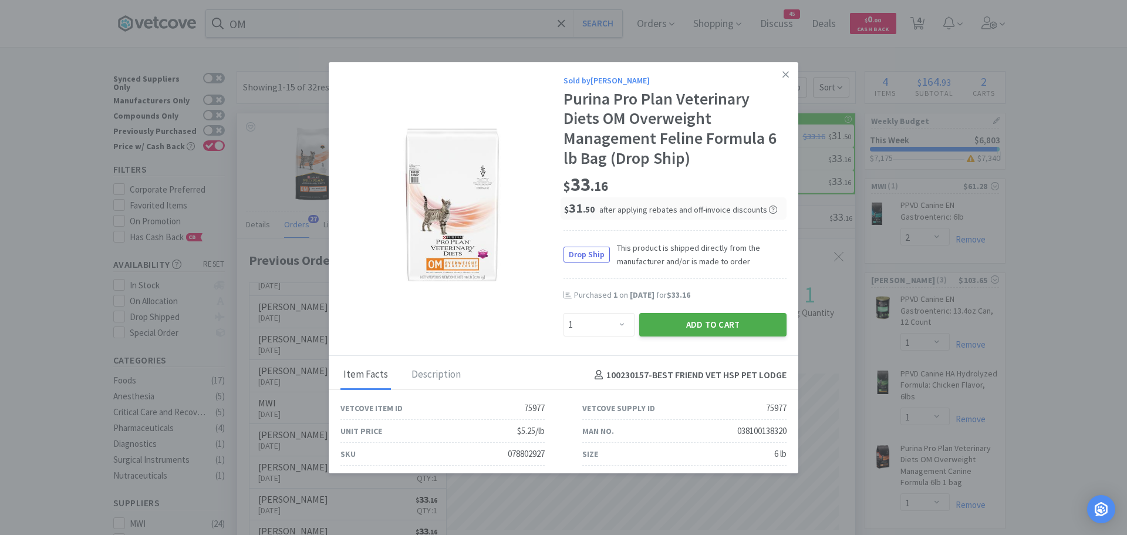
click at [686, 325] on button "Add to Cart" at bounding box center [712, 324] width 147 height 23
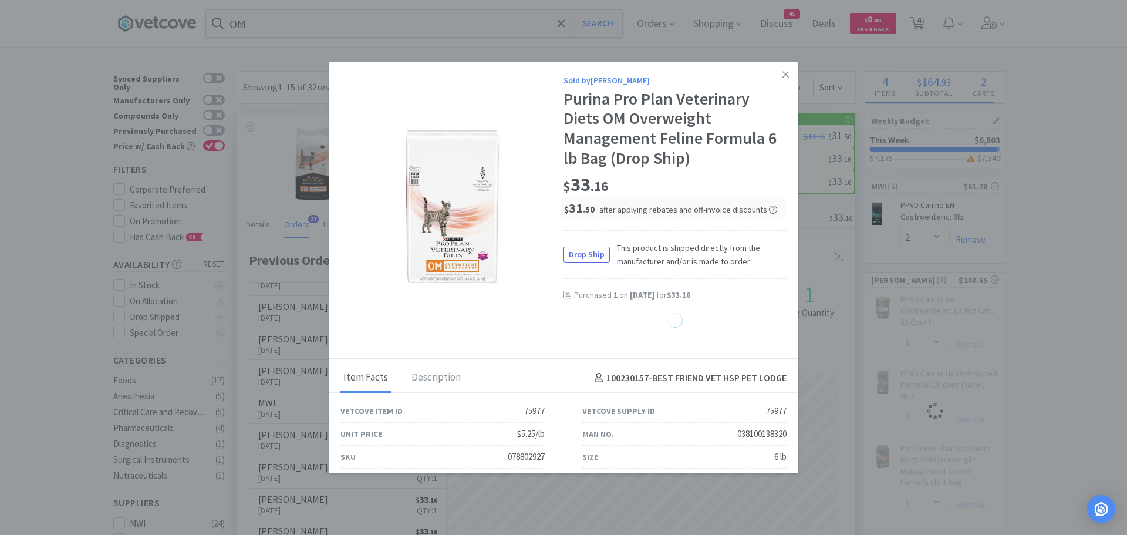
select select "1"
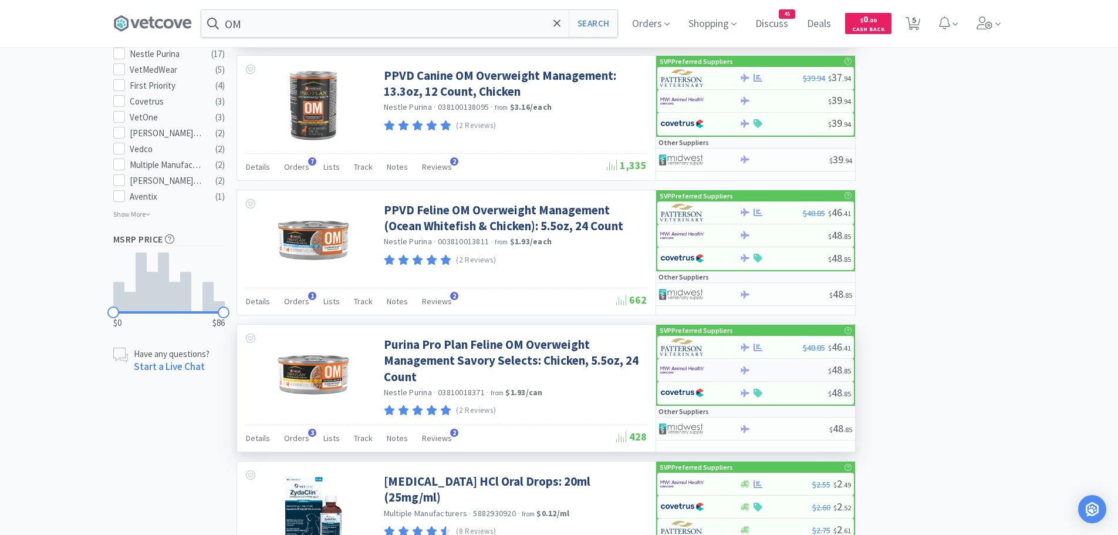
scroll to position [646, 0]
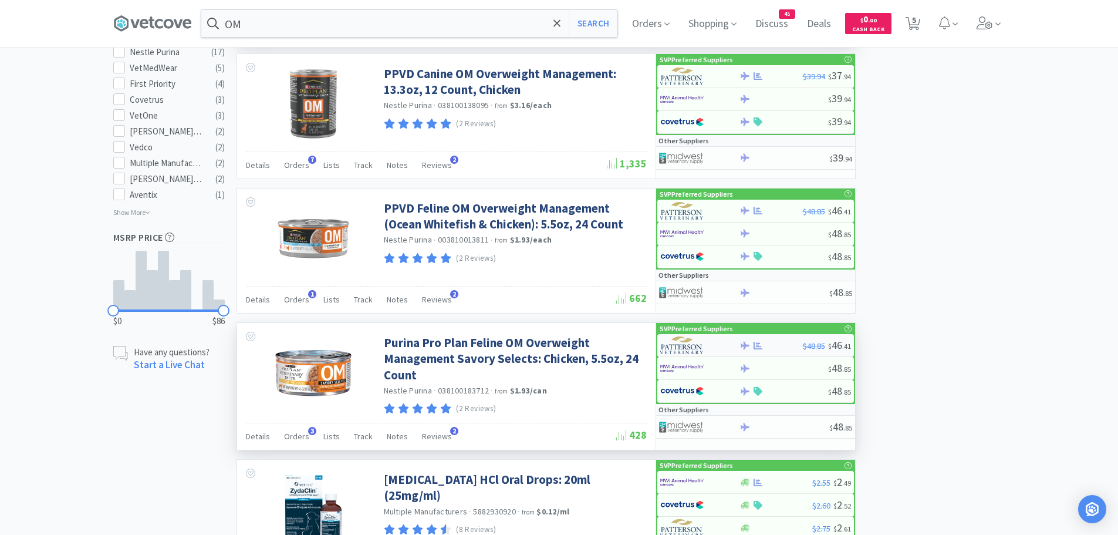
click at [664, 340] on img at bounding box center [682, 345] width 44 height 18
select select "1"
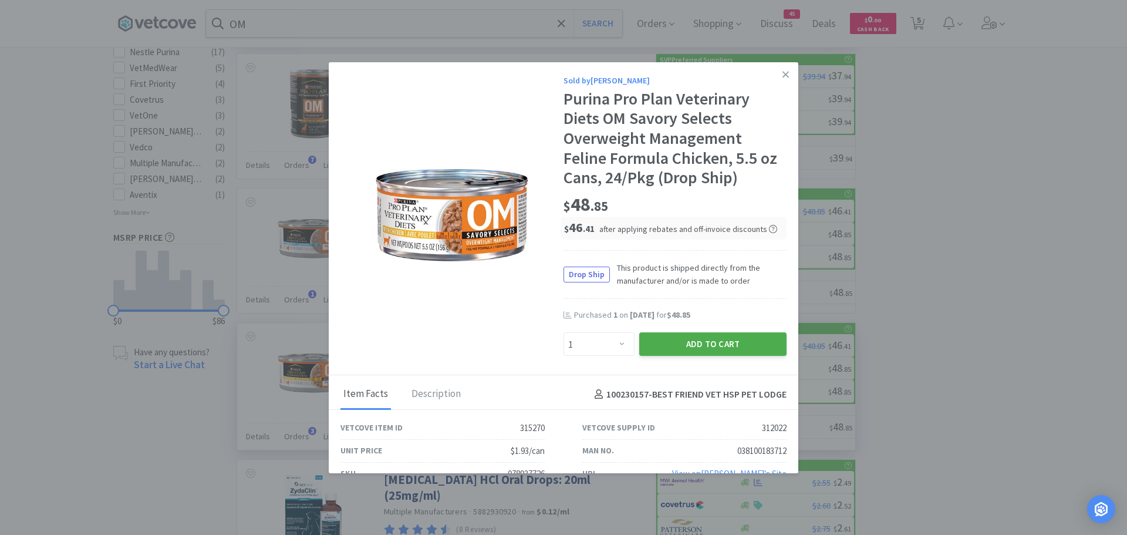
click at [692, 339] on button "Add to Cart" at bounding box center [712, 343] width 147 height 23
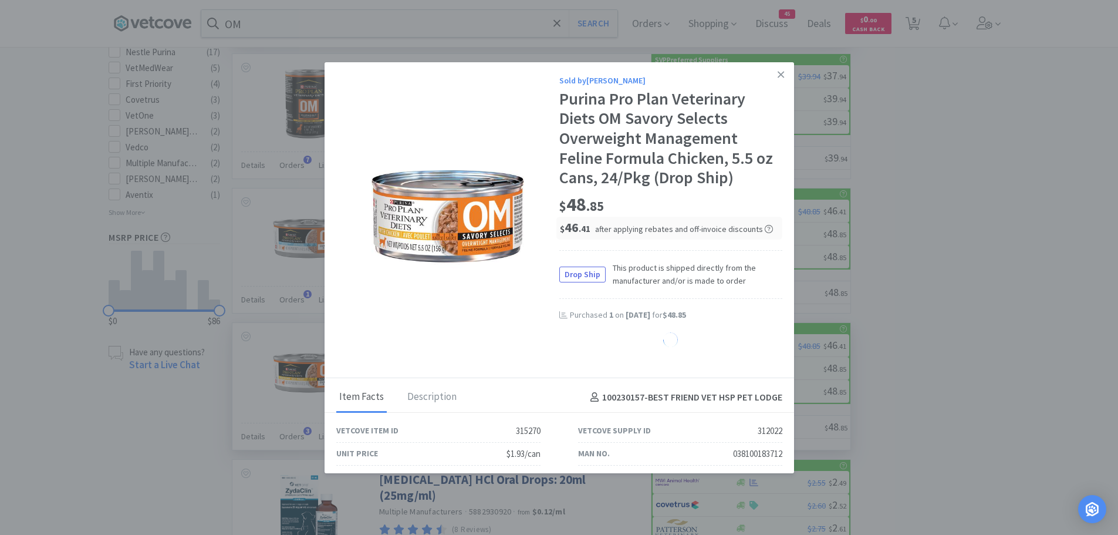
select select "1"
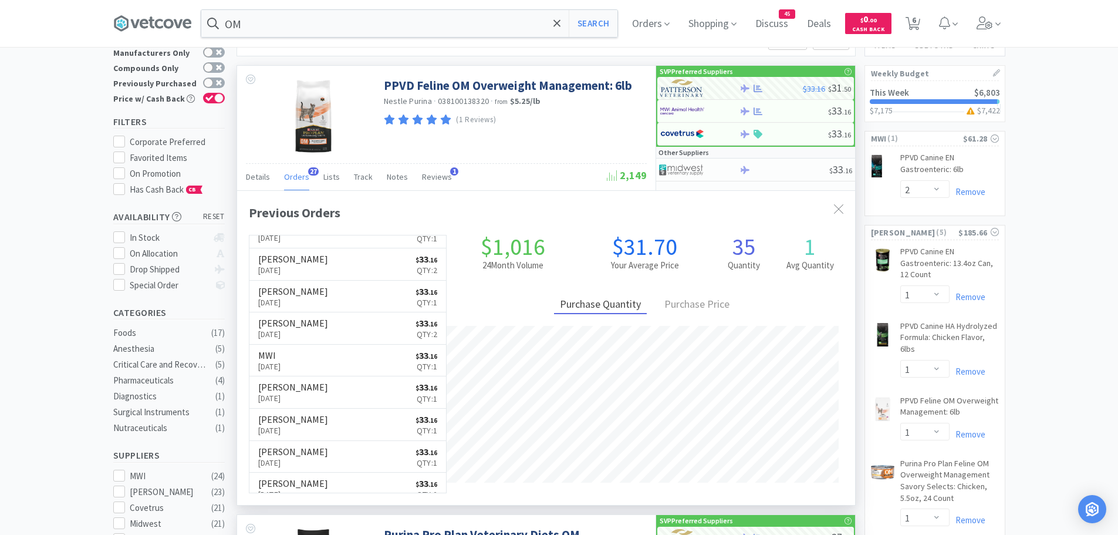
scroll to position [0, 0]
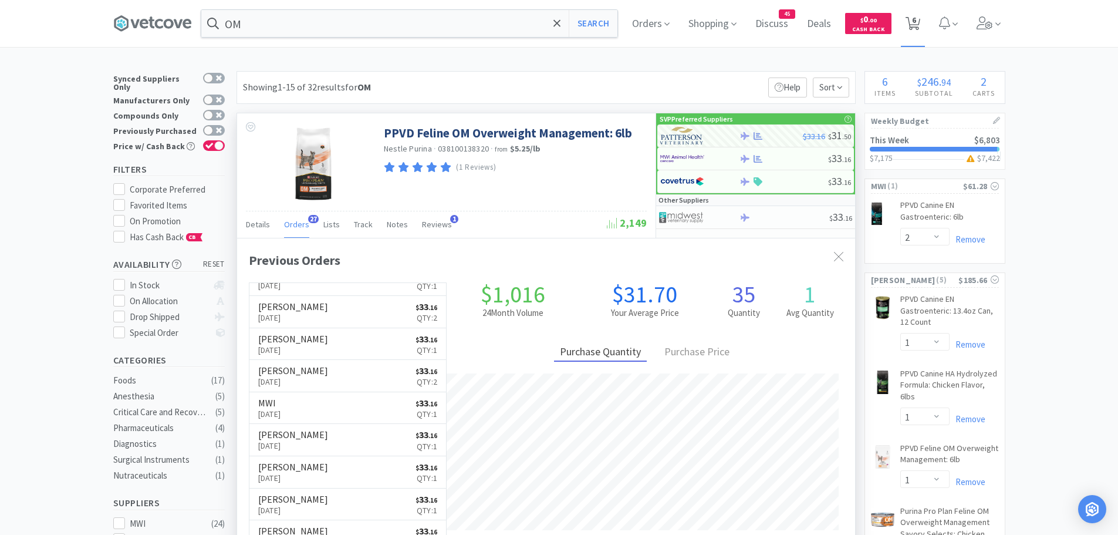
click at [916, 21] on span "6" at bounding box center [914, 19] width 4 height 47
select select "2"
select select "1"
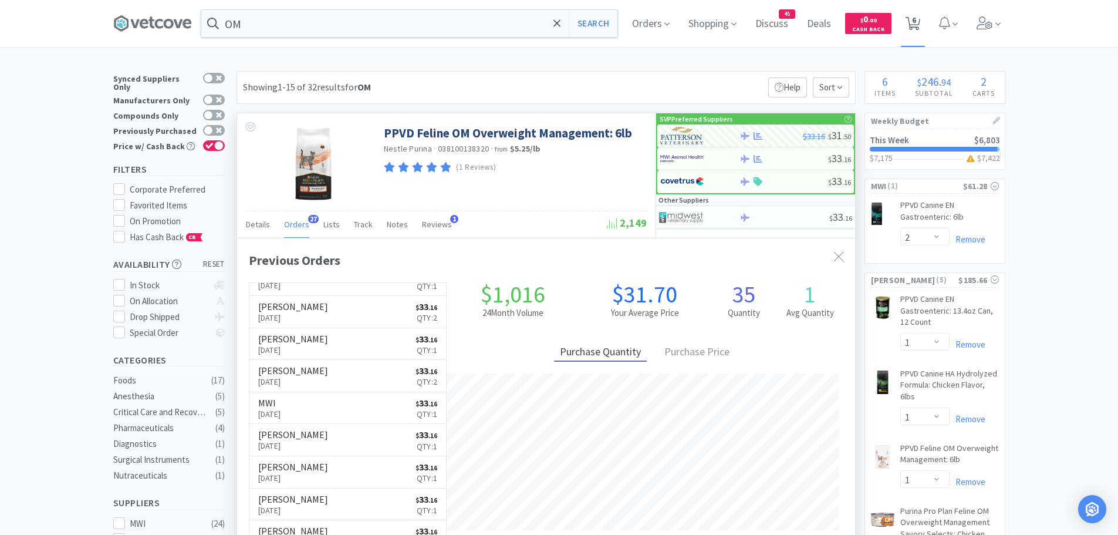
select select "1"
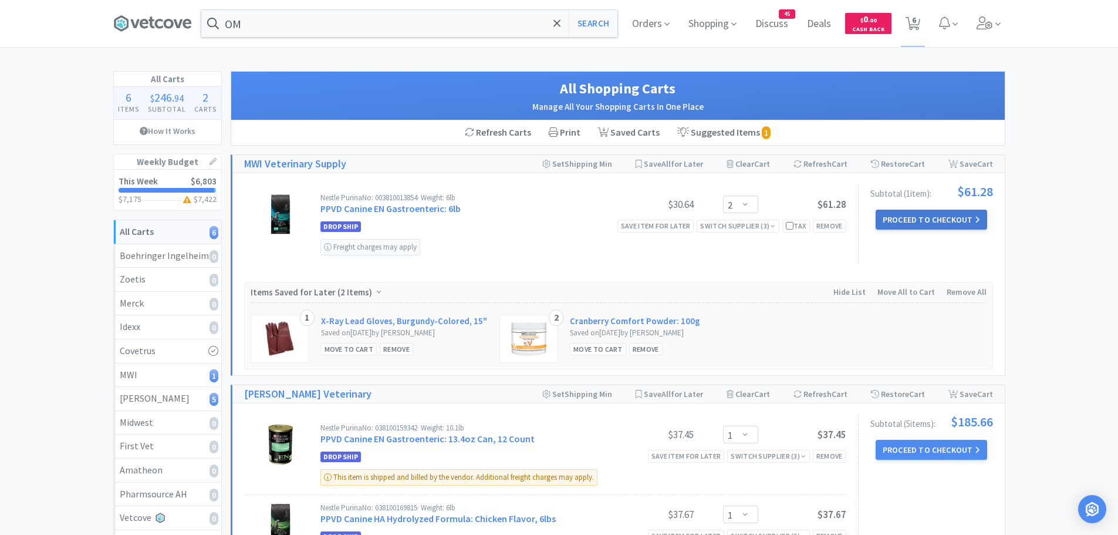
click at [903, 220] on button "Proceed to Checkout" at bounding box center [932, 220] width 112 height 20
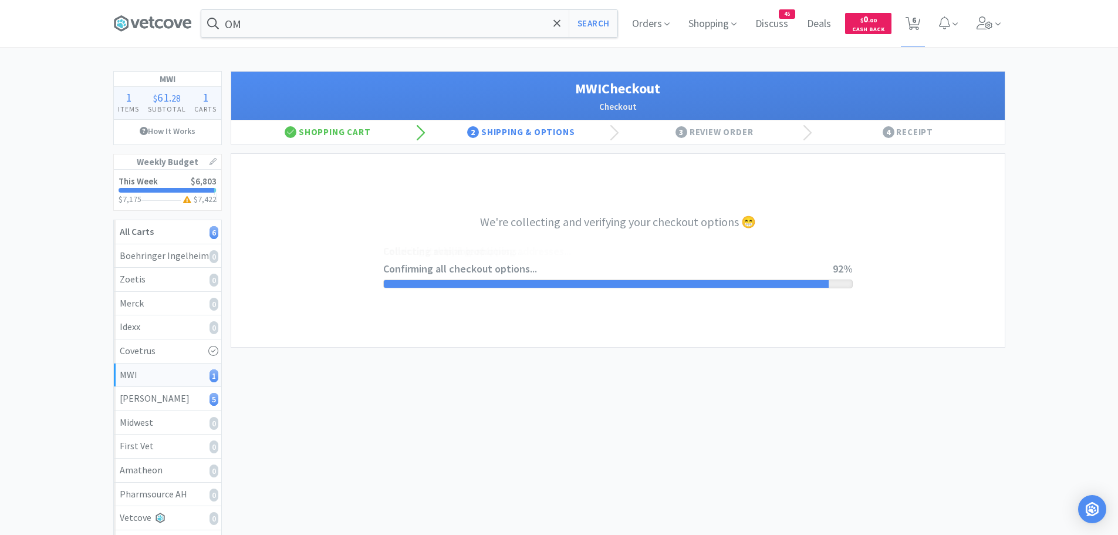
select select "STD_"
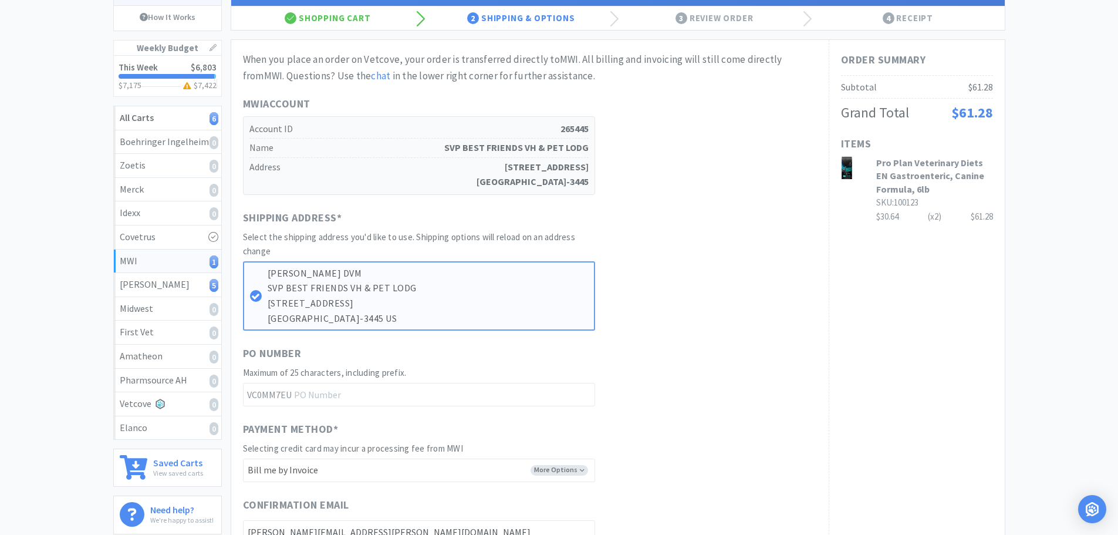
scroll to position [117, 0]
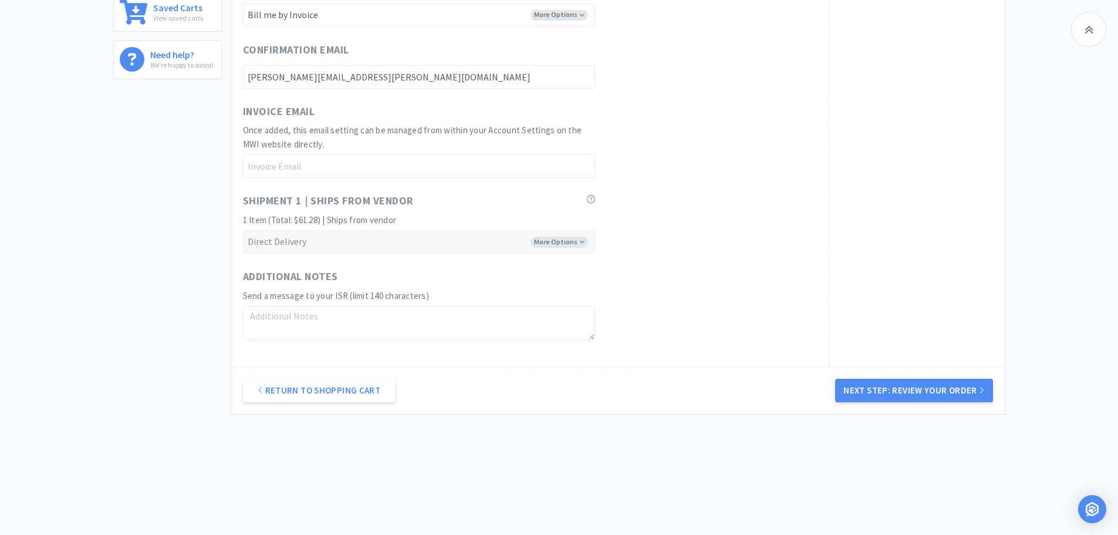
click at [874, 389] on button "Next Step: Review Your Order" at bounding box center [913, 390] width 157 height 23
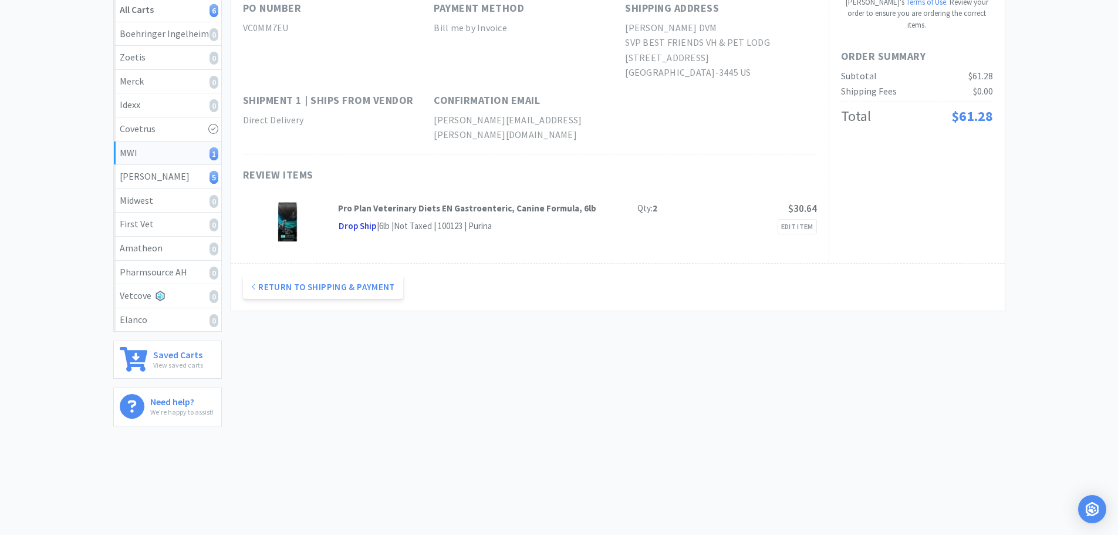
scroll to position [0, 0]
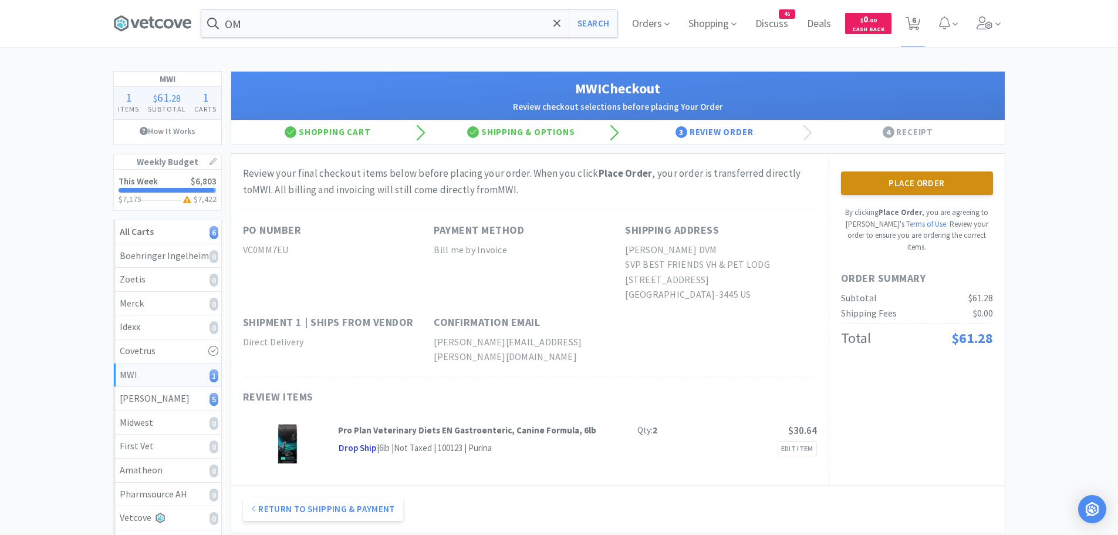
click at [921, 176] on button "Place Order" at bounding box center [917, 182] width 152 height 23
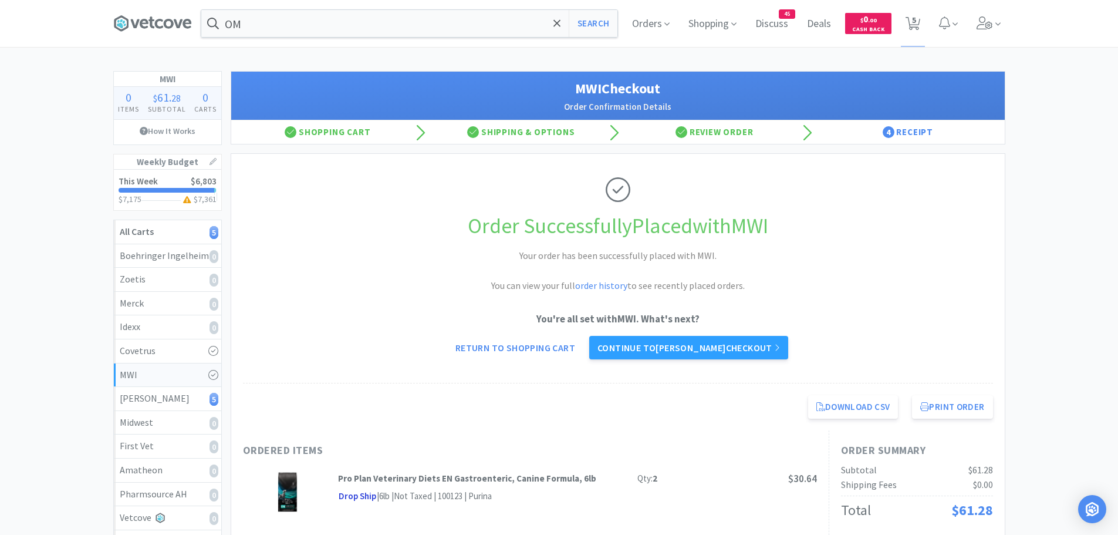
click at [664, 349] on link "Continue to [PERSON_NAME] checkout" at bounding box center [688, 347] width 199 height 23
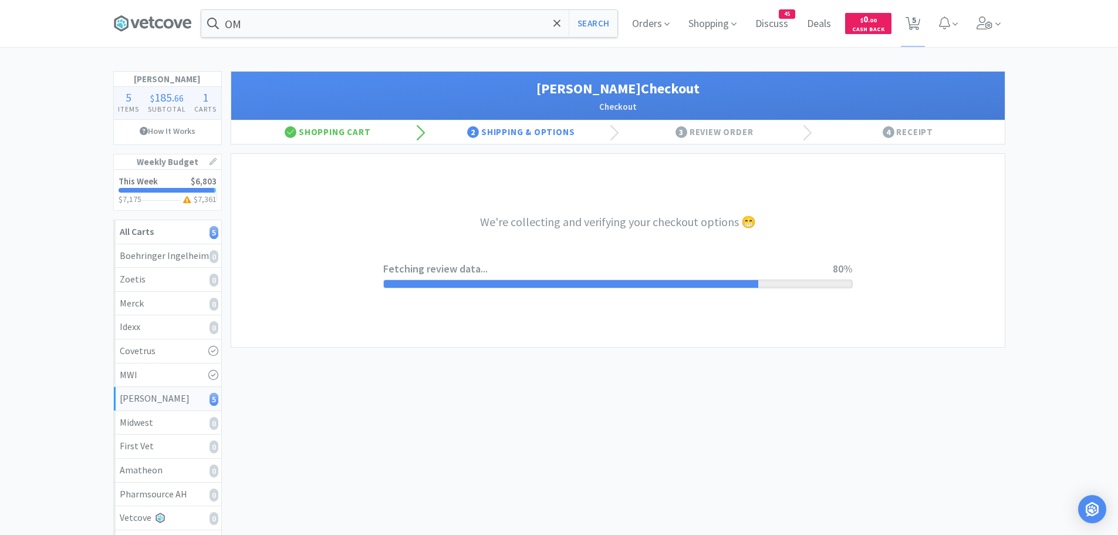
select select "1"
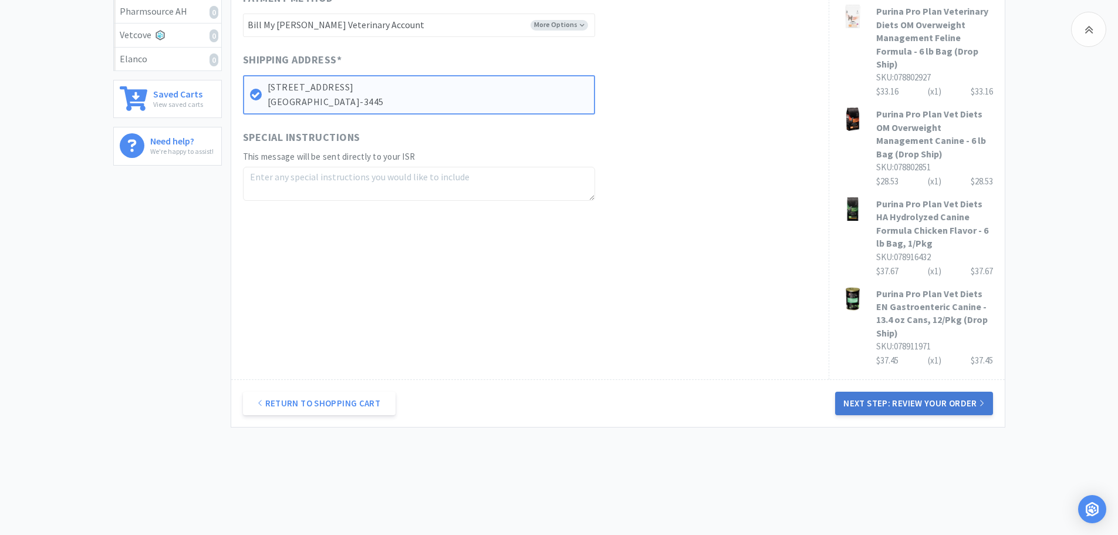
click at [933, 391] on button "Next Step: Review Your Order" at bounding box center [913, 402] width 157 height 23
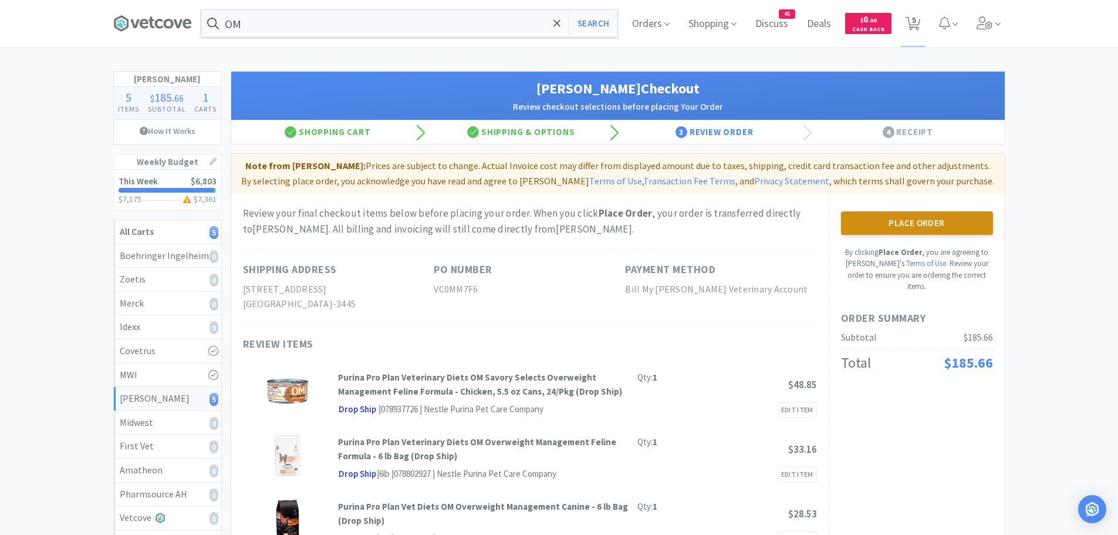
click at [915, 221] on button "Place Order" at bounding box center [917, 222] width 152 height 23
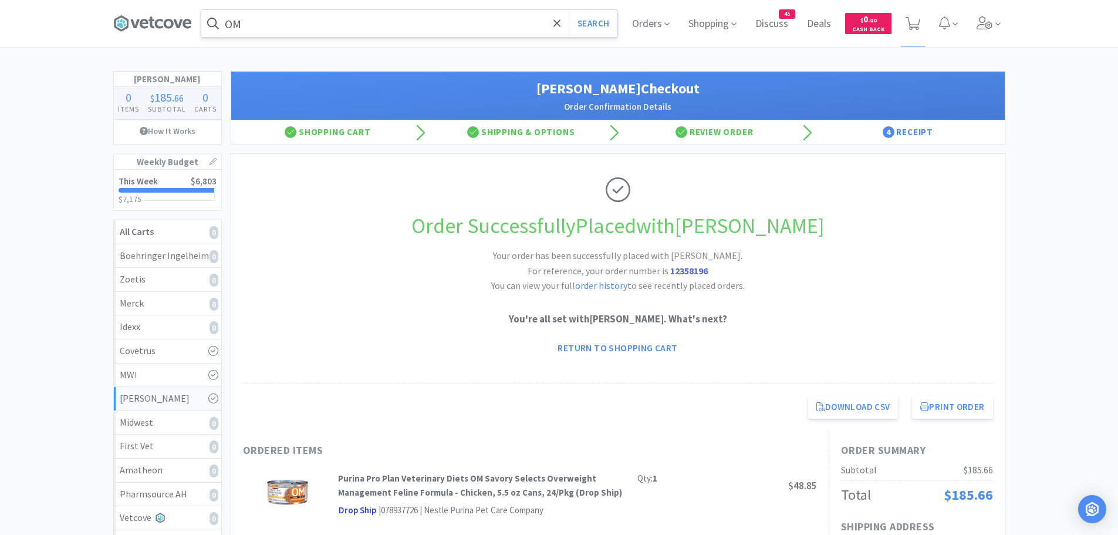
click at [254, 23] on input "OM" at bounding box center [409, 23] width 416 height 27
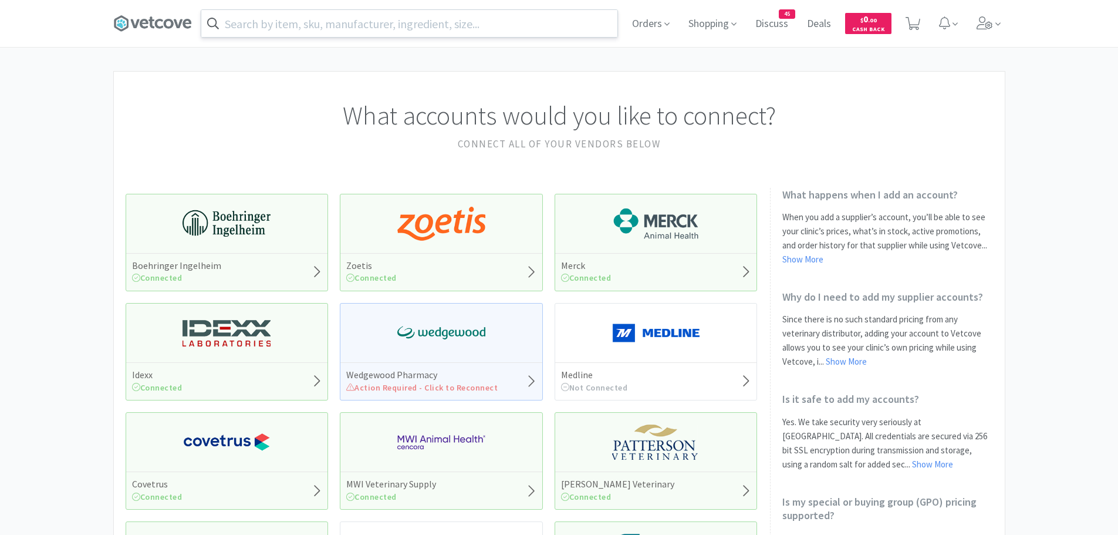
click at [325, 23] on input "text" at bounding box center [409, 23] width 416 height 27
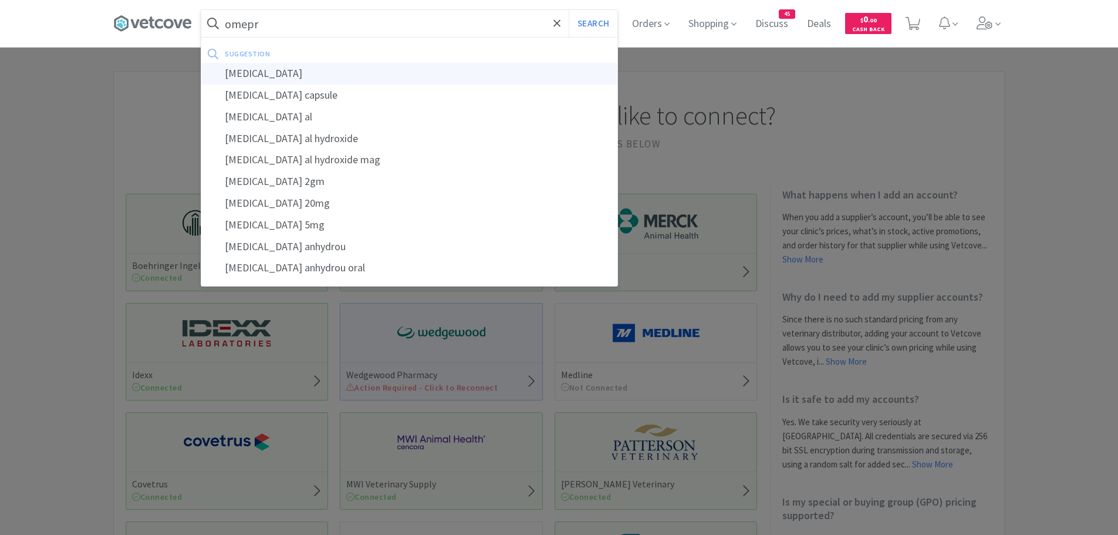
click at [300, 75] on div "[MEDICAL_DATA]" at bounding box center [409, 74] width 416 height 22
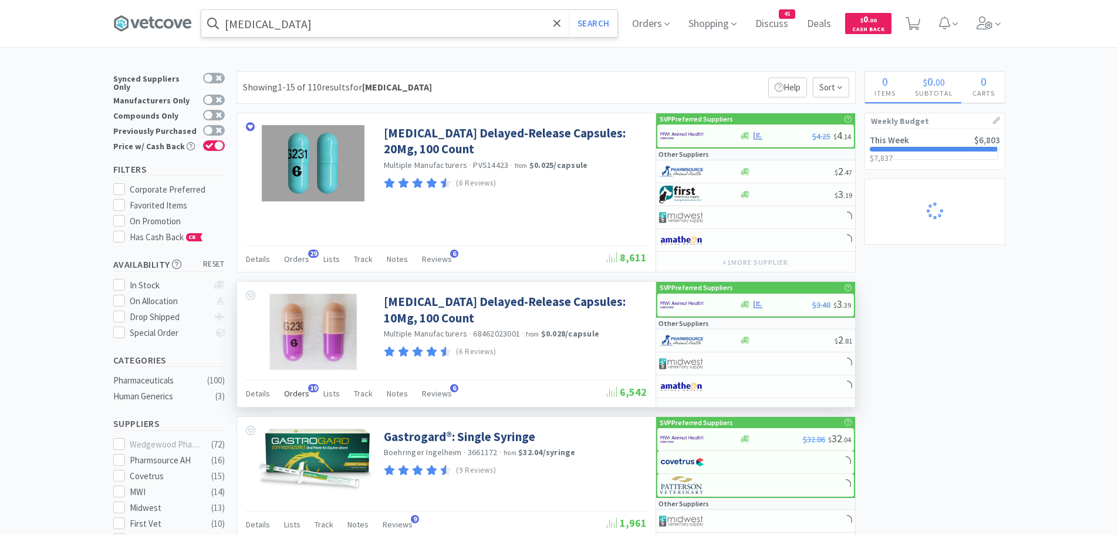
click at [291, 401] on div "Orders 19" at bounding box center [296, 395] width 25 height 22
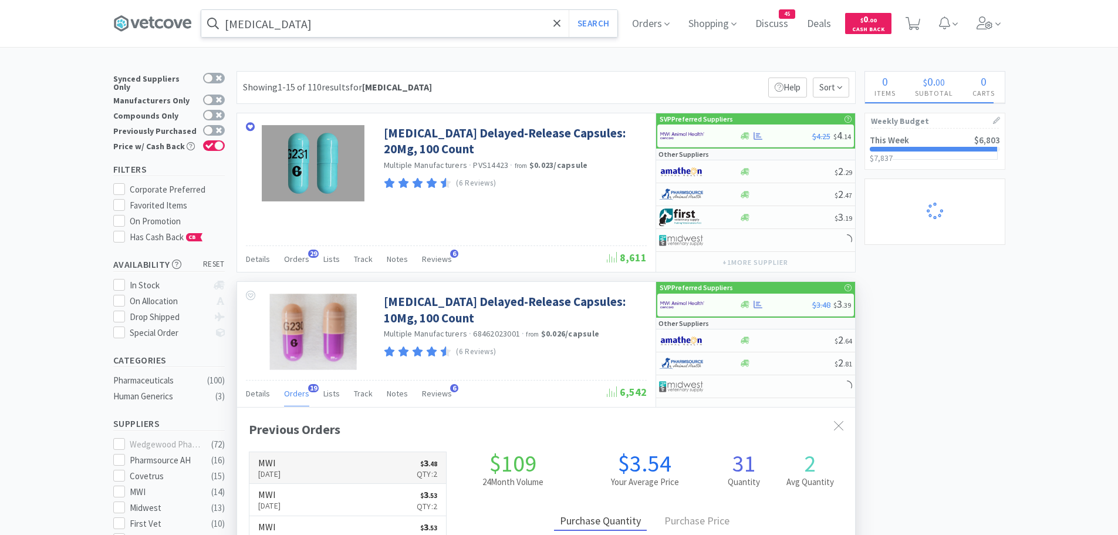
scroll to position [315, 618]
click at [364, 468] on link "MWI Oct 1st, 2025 $ 3 . 48 Qty: 2" at bounding box center [347, 468] width 197 height 32
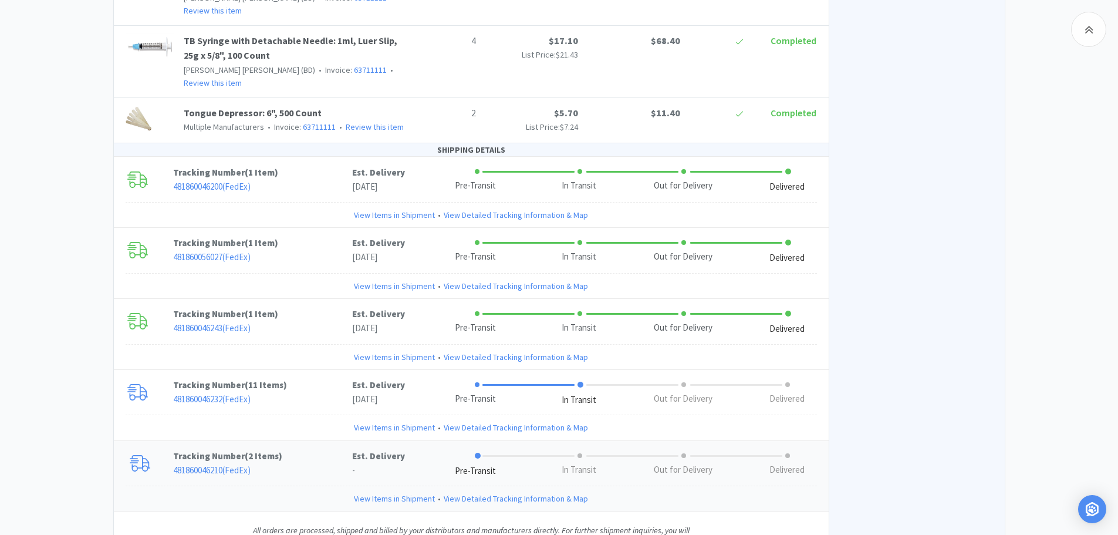
scroll to position [1017, 0]
click at [241, 391] on link "481860046232 ( FedEx )" at bounding box center [211, 396] width 77 height 11
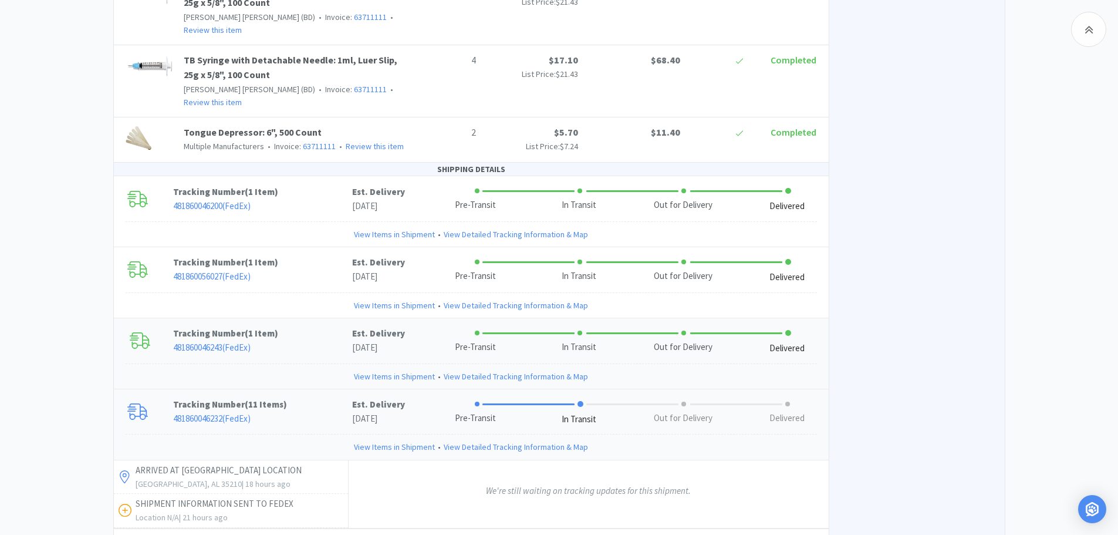
scroll to position [998, 0]
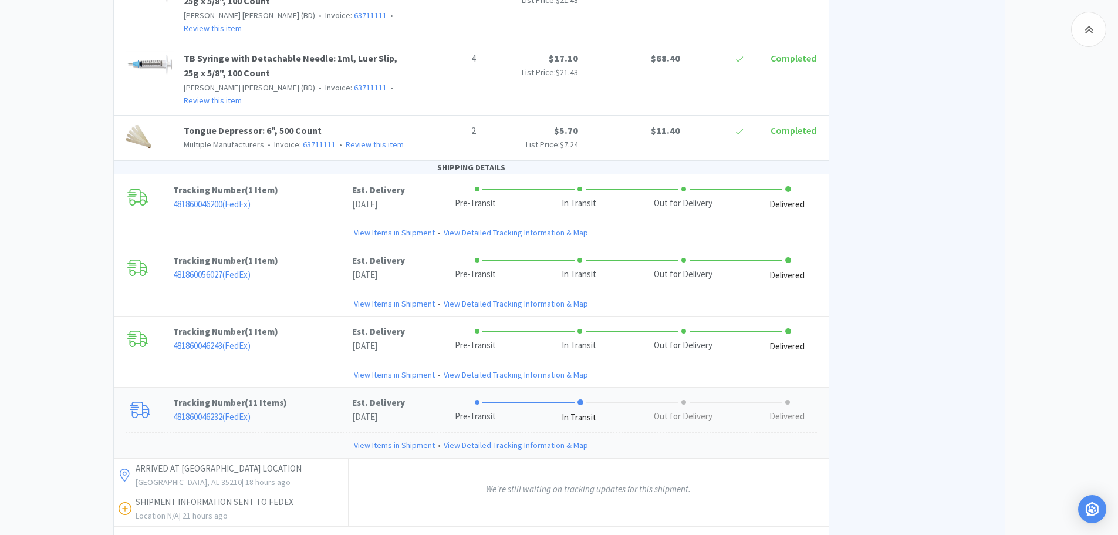
click at [400, 438] on link "View Items in Shipment" at bounding box center [394, 444] width 81 height 13
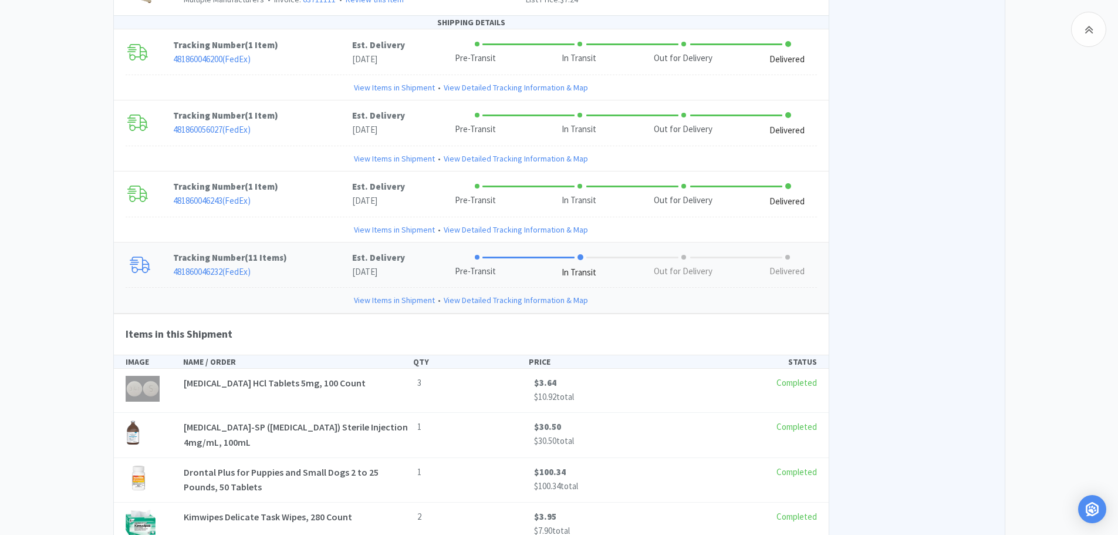
scroll to position [1115, 0]
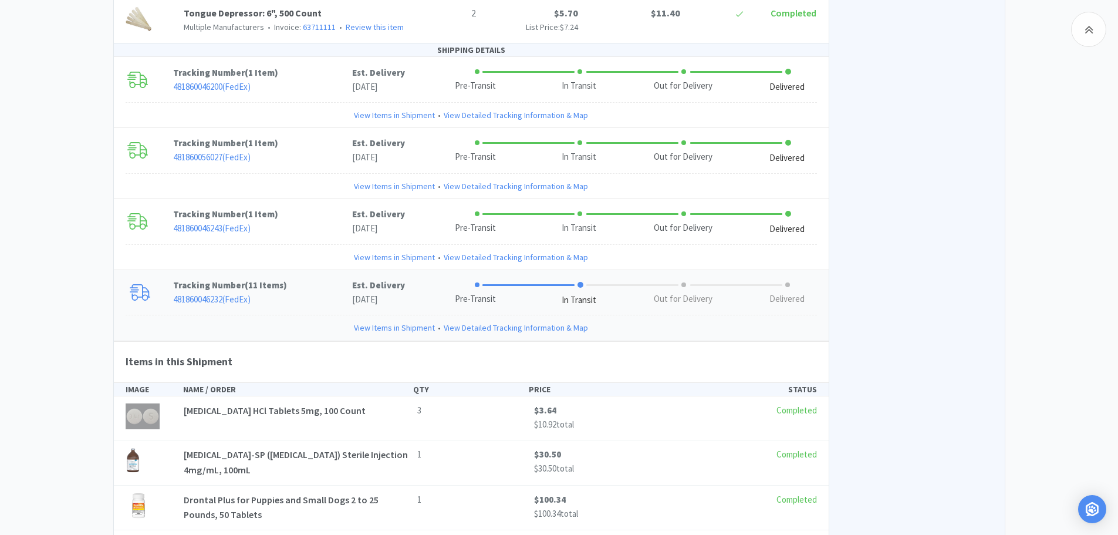
click at [215, 293] on link "481860046232 ( FedEx )" at bounding box center [211, 298] width 77 height 11
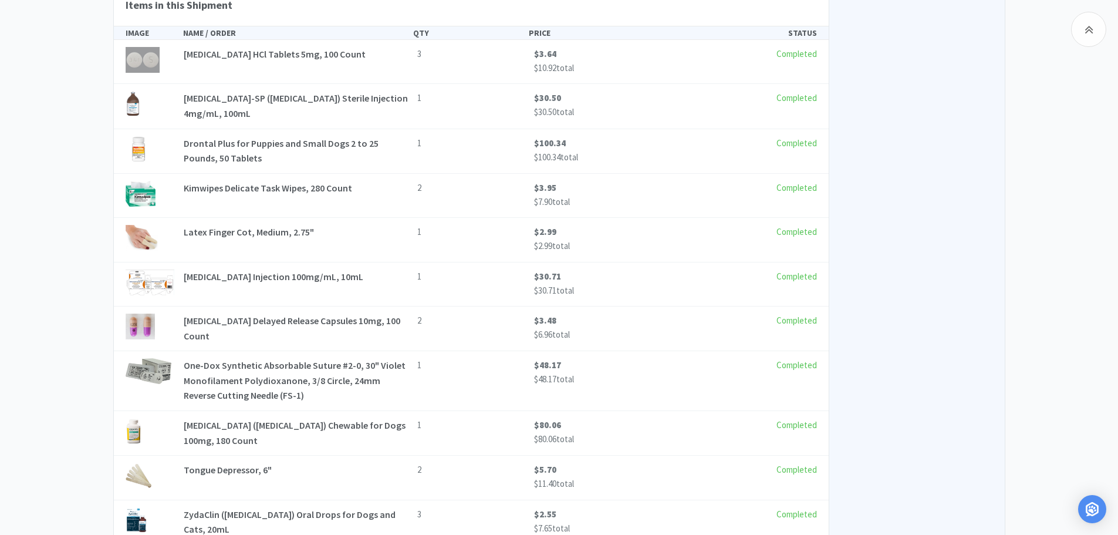
scroll to position [1583, 0]
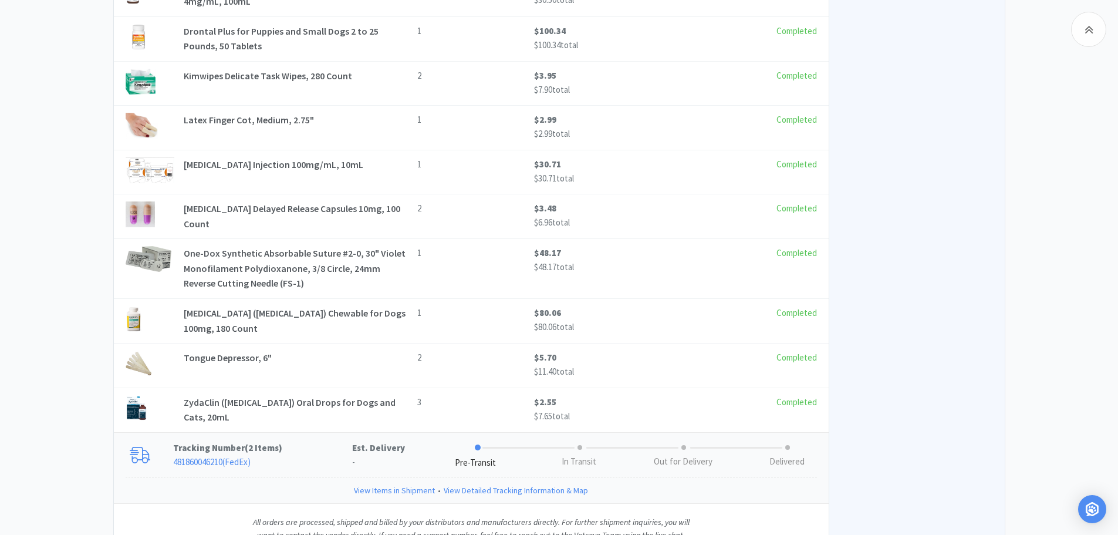
click at [388, 484] on link "View Items in Shipment" at bounding box center [394, 490] width 81 height 13
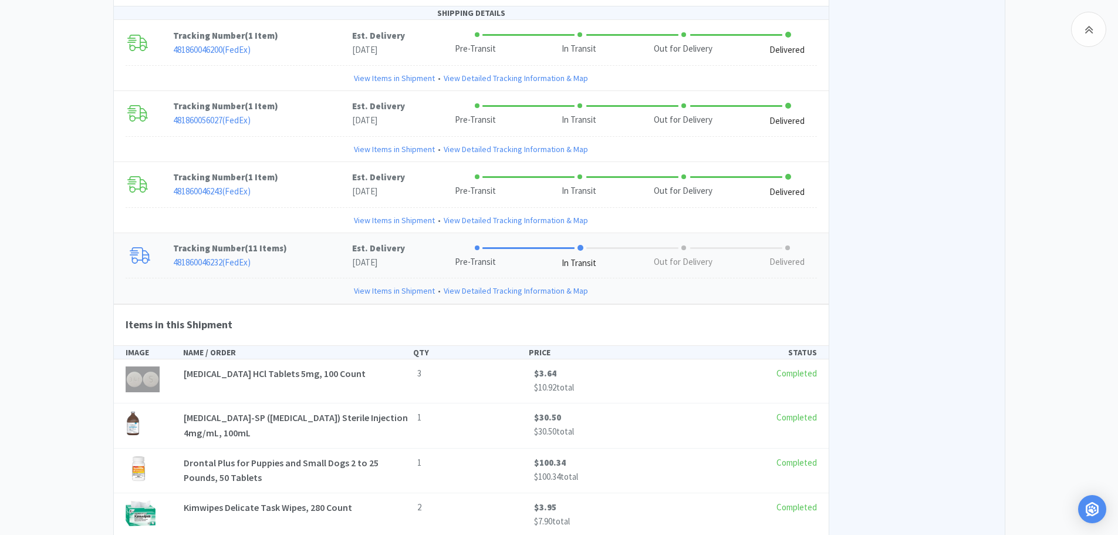
scroll to position [1154, 0]
click at [386, 282] on link "View Items in Shipment" at bounding box center [394, 288] width 81 height 13
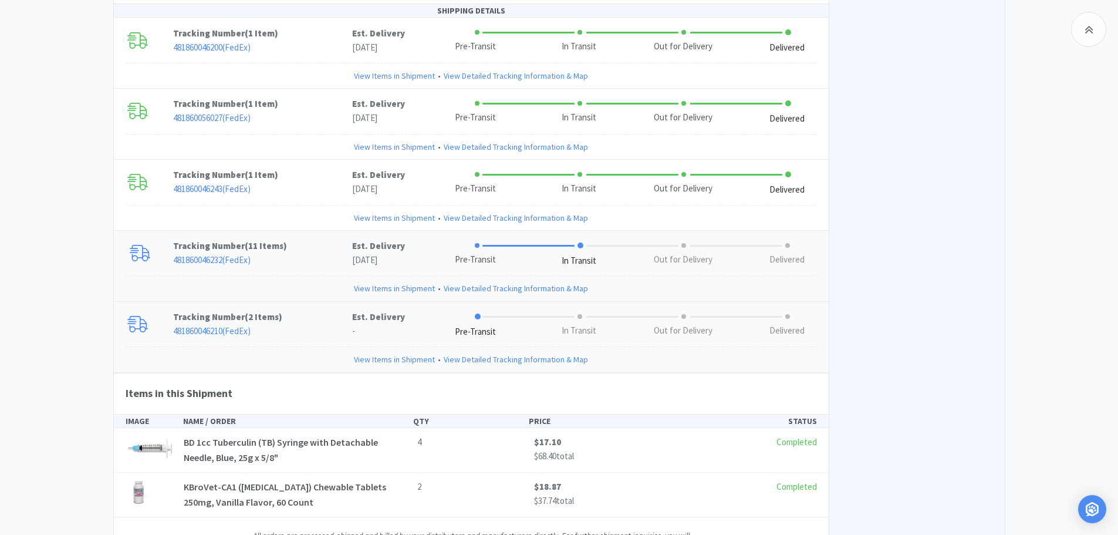
click at [397, 282] on link "View Items in Shipment" at bounding box center [394, 288] width 81 height 13
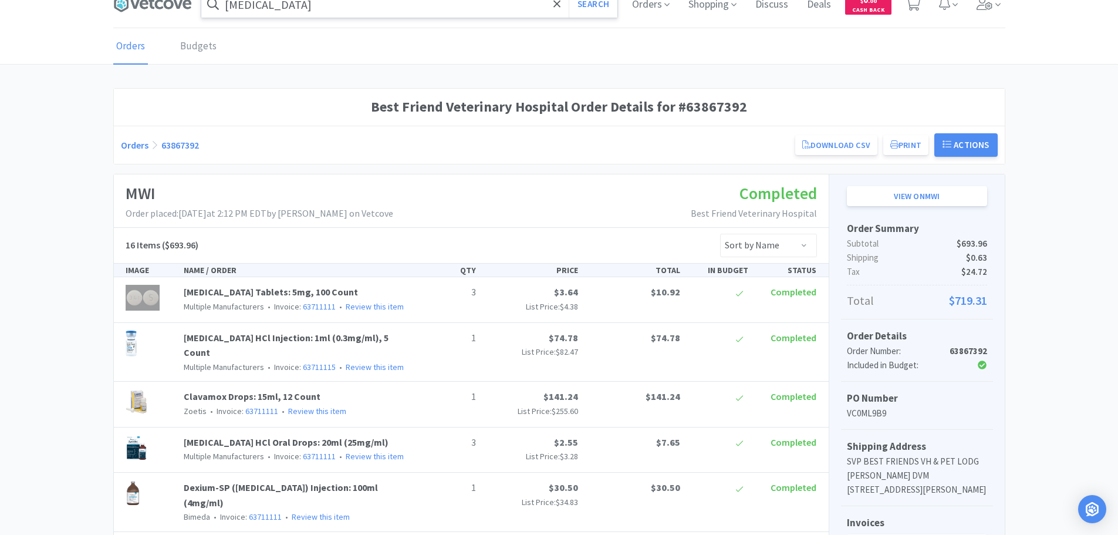
scroll to position [0, 0]
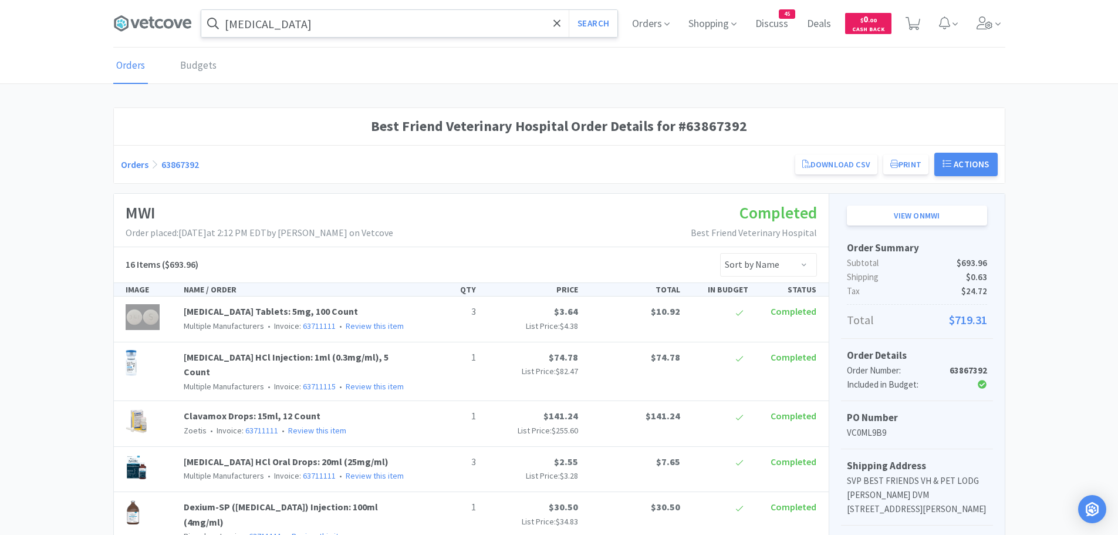
click at [298, 28] on input "[MEDICAL_DATA]" at bounding box center [409, 23] width 416 height 27
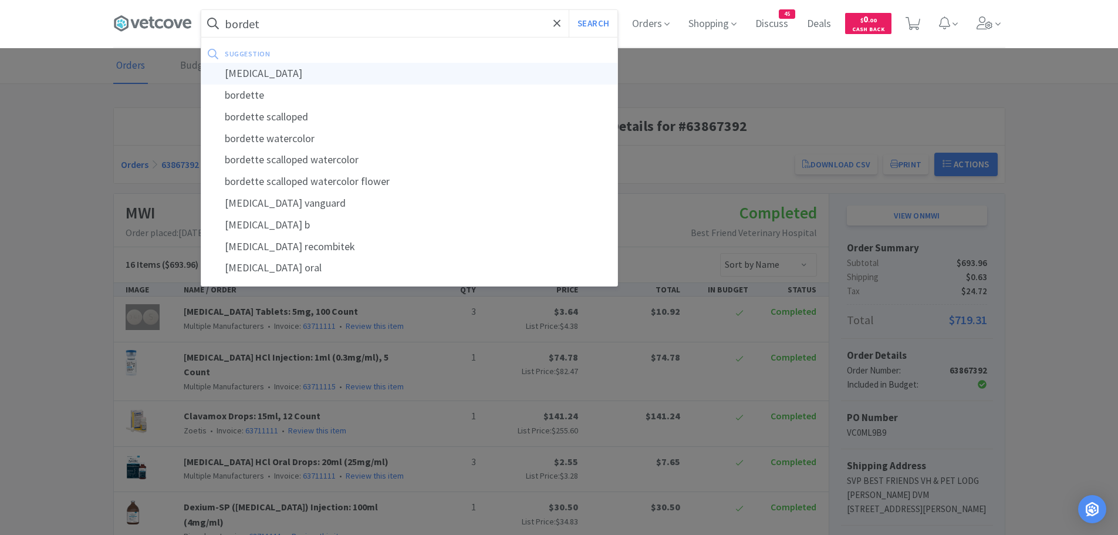
click at [264, 67] on div "bordetella" at bounding box center [409, 74] width 416 height 22
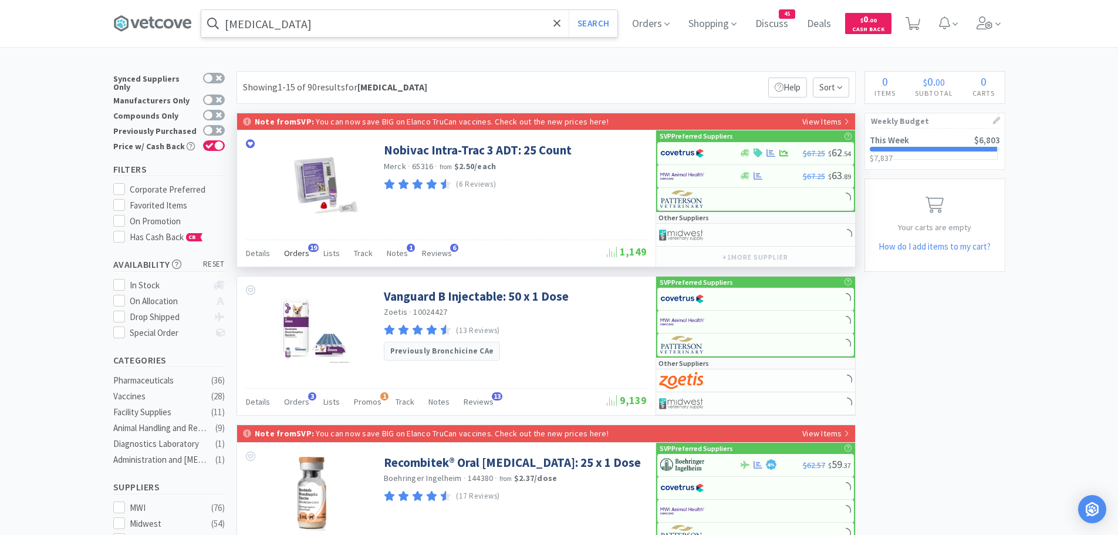
click at [304, 248] on span "Orders" at bounding box center [296, 253] width 25 height 11
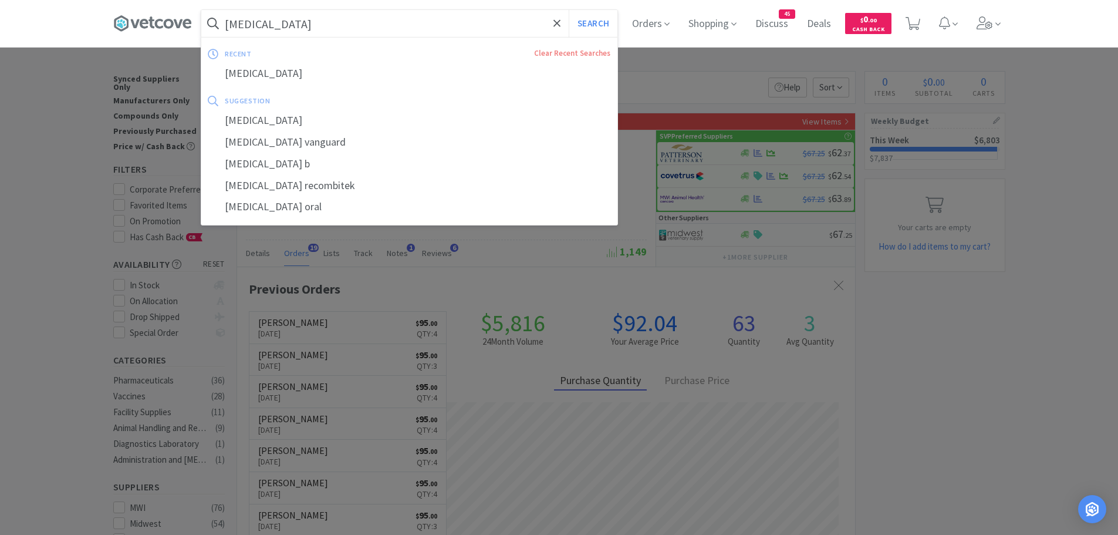
click at [332, 25] on input "bordetella" at bounding box center [409, 23] width 416 height 27
click at [359, 22] on input "bordetella" at bounding box center [409, 23] width 416 height 27
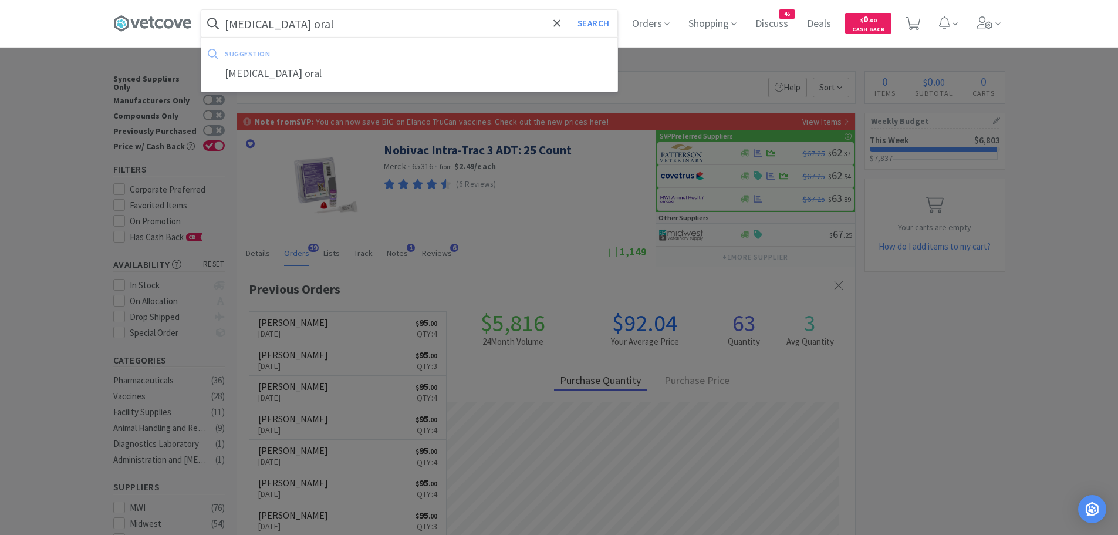
type input "bordetella oral"
click at [569, 10] on button "Search" at bounding box center [593, 23] width 49 height 27
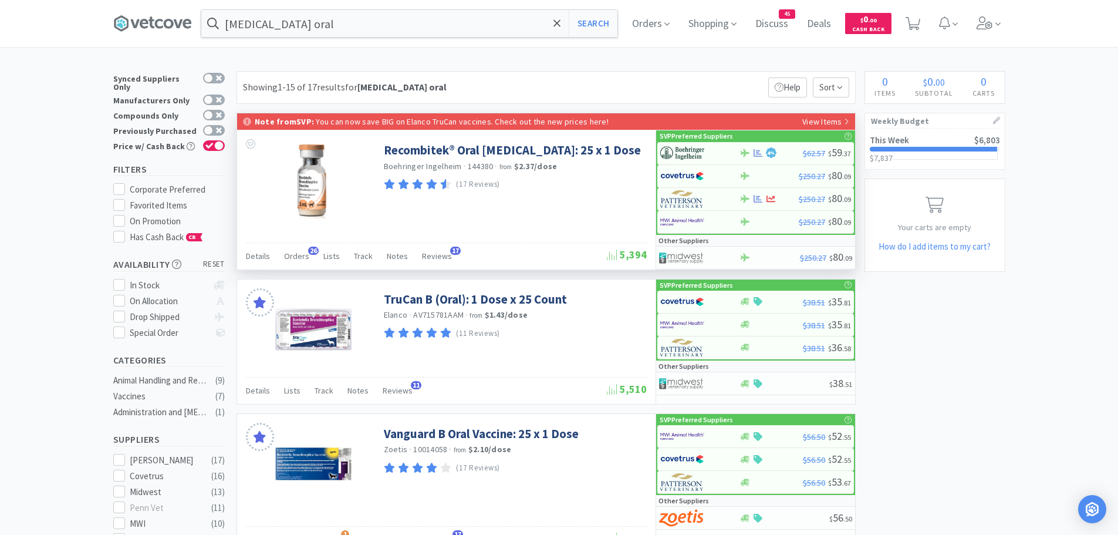
click at [313, 257] on div "Details Orders 26 Lists Track Notes Reviews 17" at bounding box center [426, 257] width 361 height 22
click at [298, 252] on span "Orders" at bounding box center [296, 256] width 25 height 11
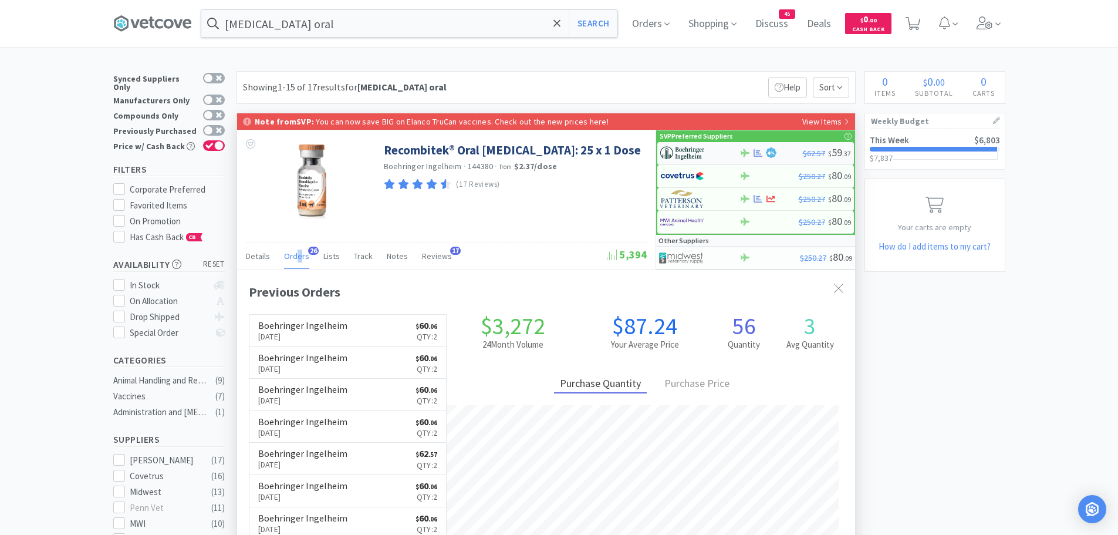
scroll to position [315, 618]
click at [680, 151] on img at bounding box center [682, 153] width 44 height 18
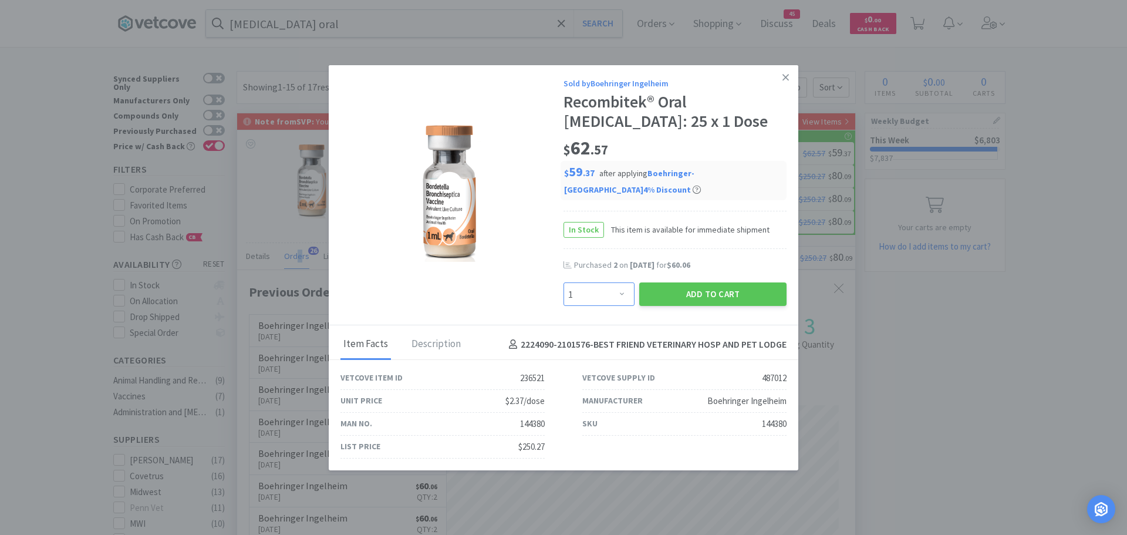
click at [620, 282] on select "Enter Quantity 1 2 3 4 5 6 7 8 9 10 11 12 13 14 15 16 17 18 19 20 Enter Quantity" at bounding box center [598, 293] width 71 height 23
select select "2"
click at [563, 282] on select "Enter Quantity 1 2 3 4 5 6 7 8 9 10 11 12 13 14 15 16 17 18 19 20 Enter Quantity" at bounding box center [598, 293] width 71 height 23
click at [683, 282] on button "Add to Cart" at bounding box center [712, 293] width 147 height 23
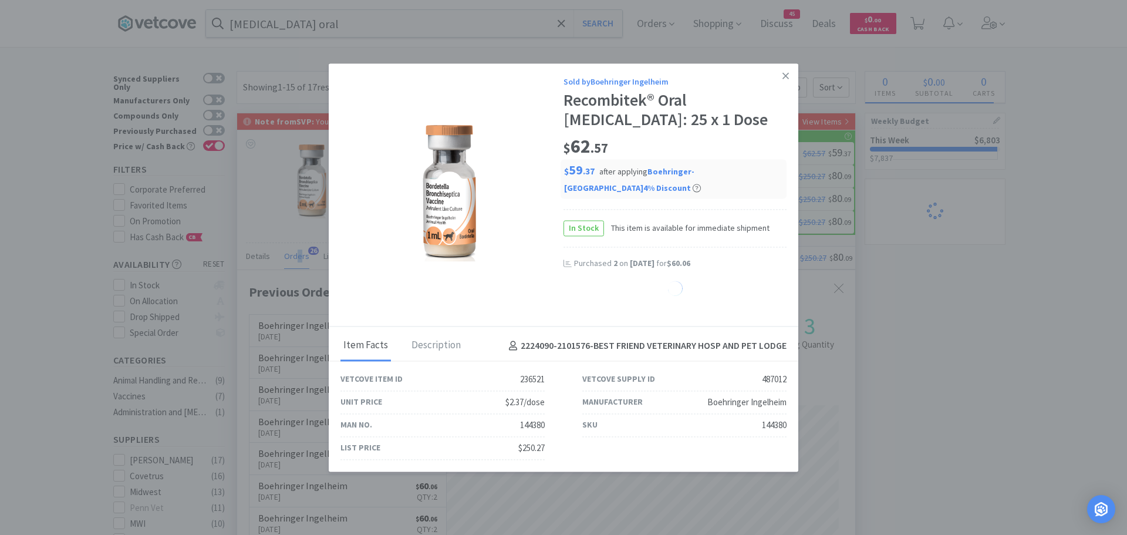
select select "2"
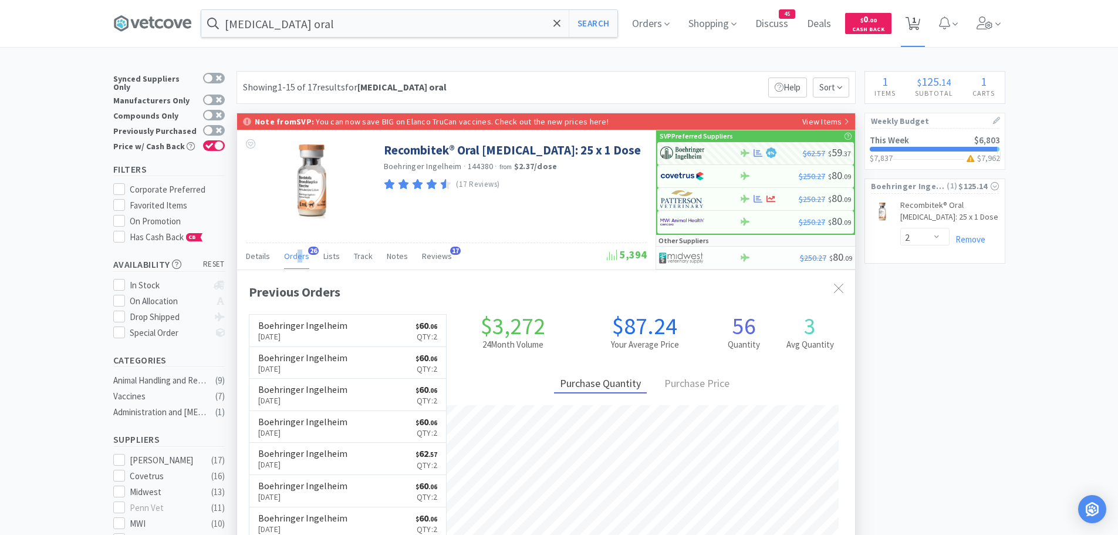
click at [916, 19] on span "1" at bounding box center [914, 19] width 4 height 47
select select "2"
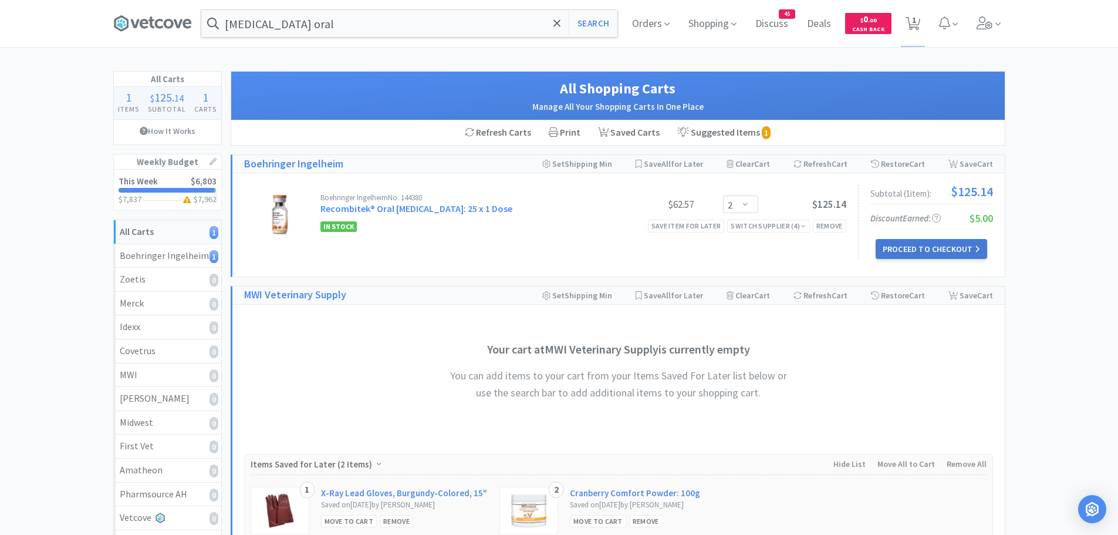
click at [909, 241] on button "Proceed to Checkout" at bounding box center [932, 249] width 112 height 20
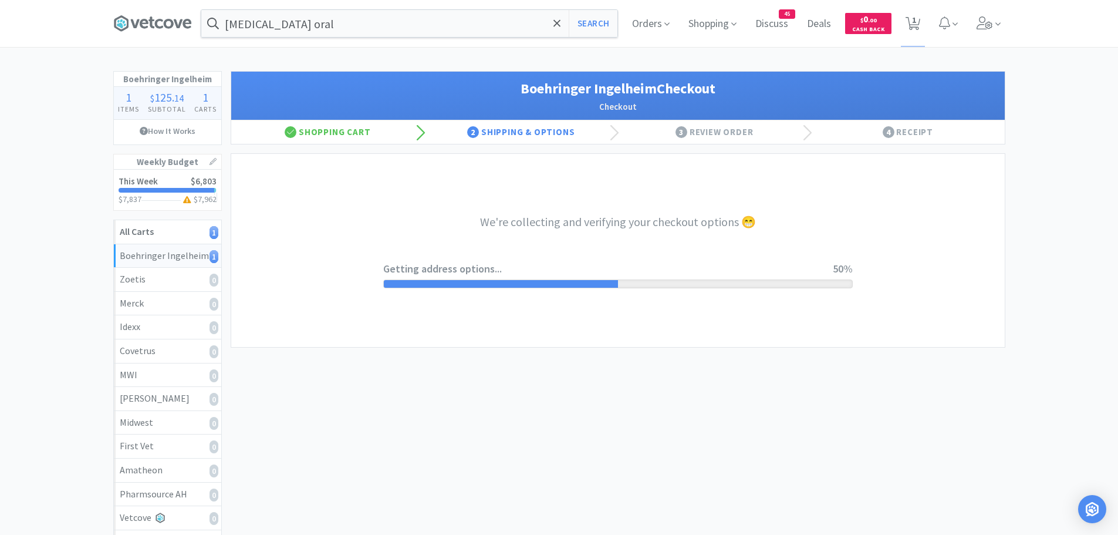
select select "invoice"
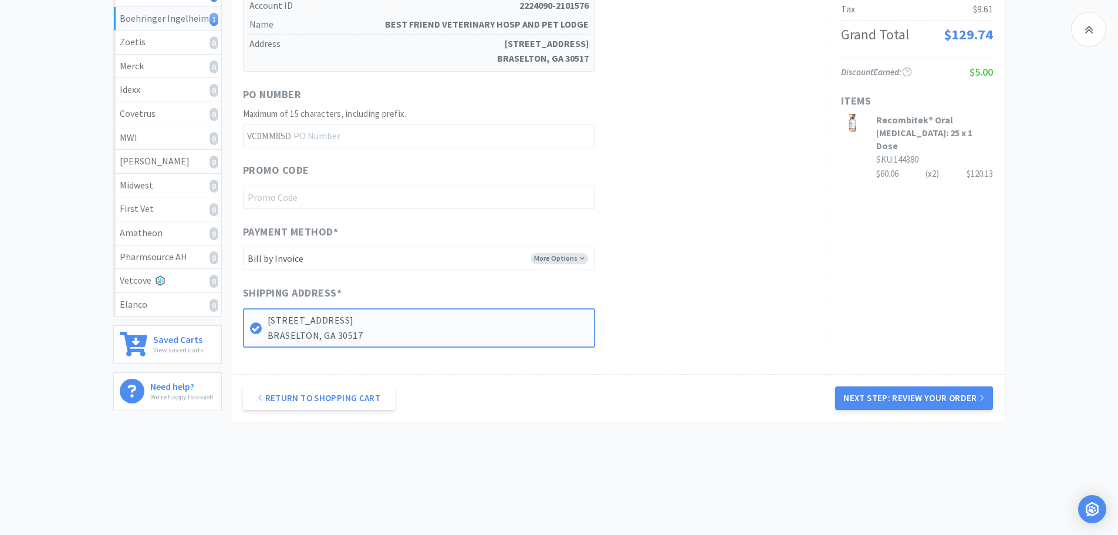
scroll to position [245, 0]
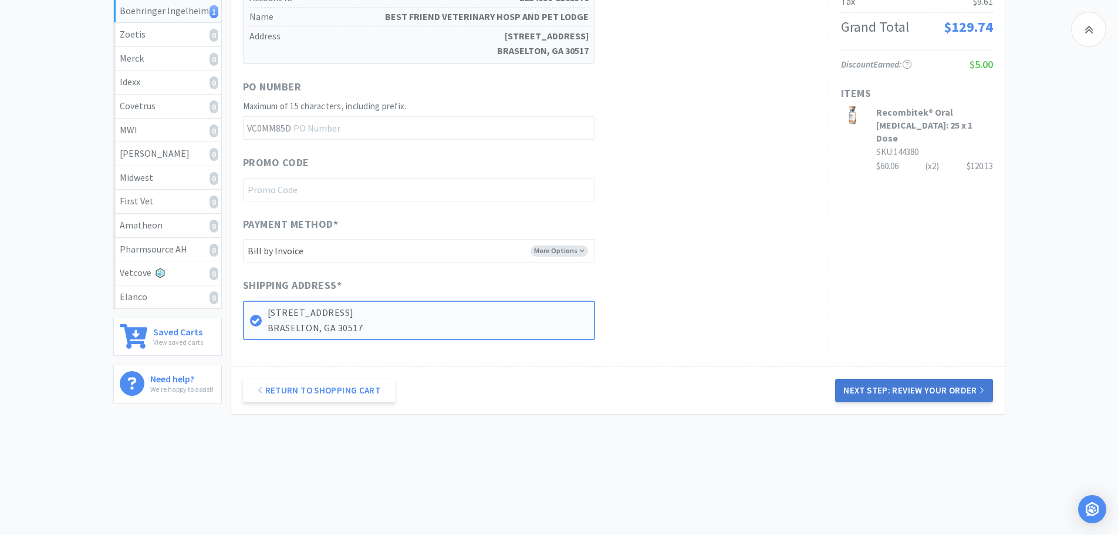
click at [900, 384] on button "Next Step: Review Your Order" at bounding box center [913, 390] width 157 height 23
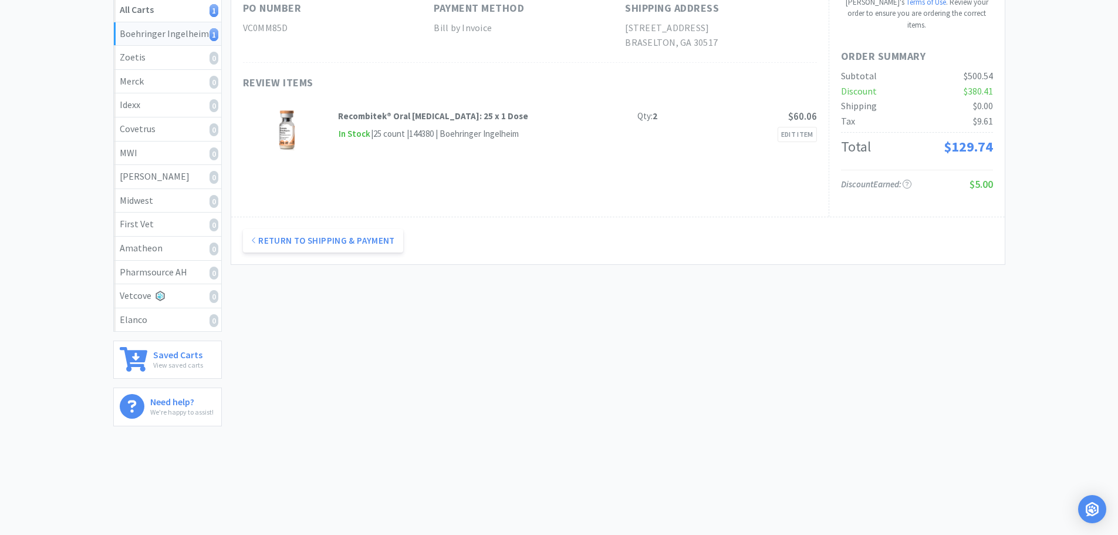
scroll to position [0, 0]
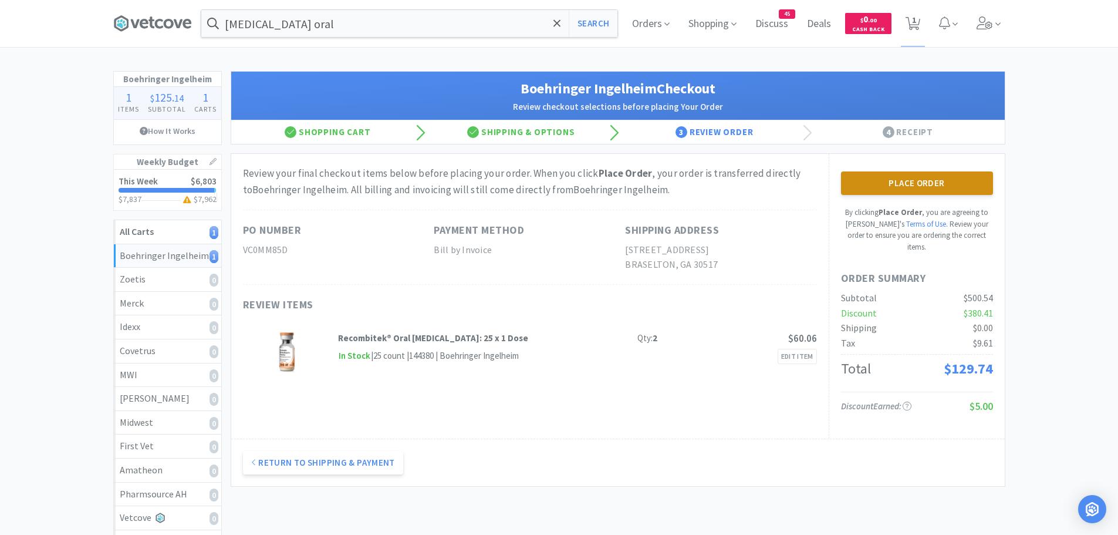
click at [940, 175] on button "Place Order" at bounding box center [917, 182] width 152 height 23
